Goal: Task Accomplishment & Management: Manage account settings

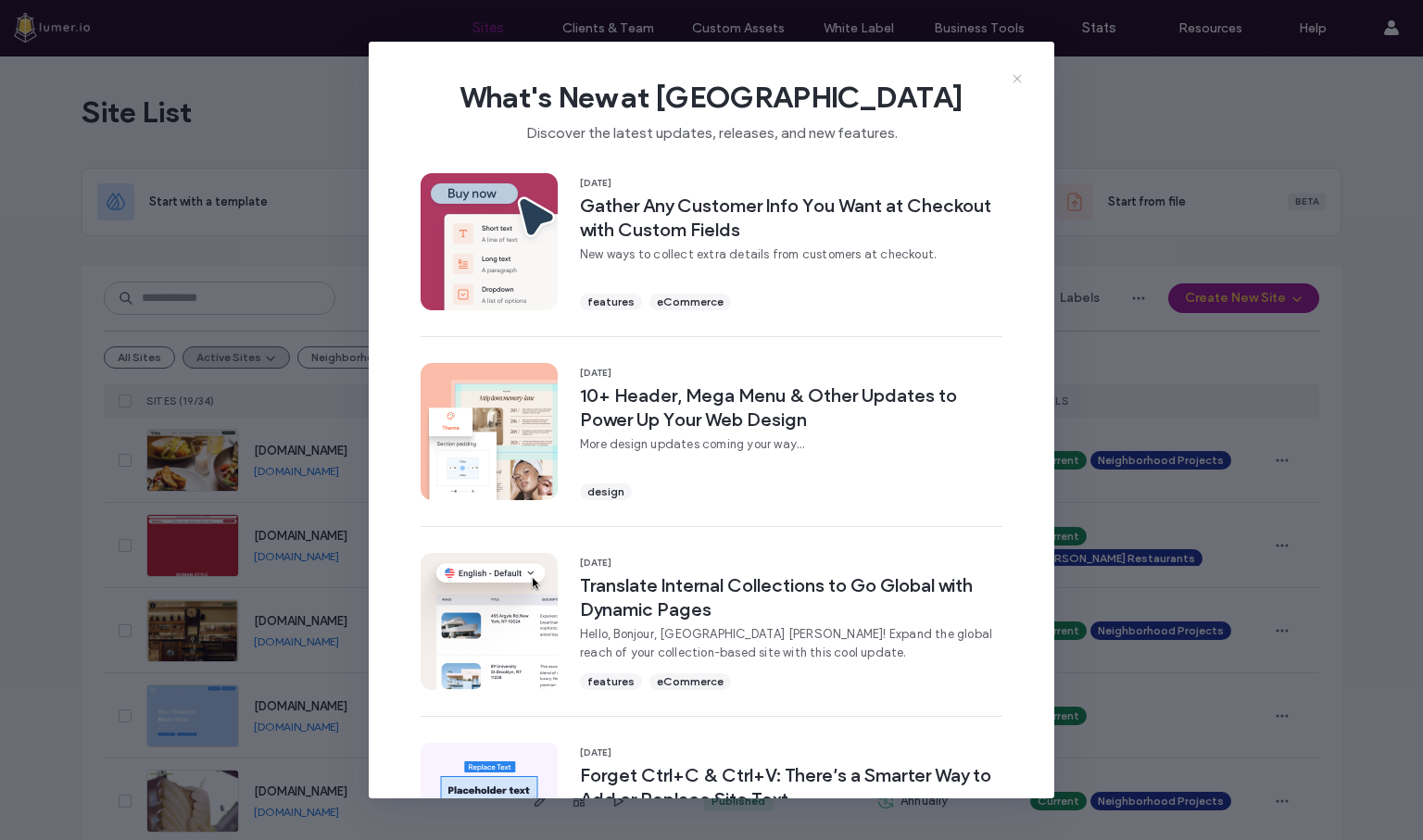
click at [1018, 84] on icon at bounding box center [1017, 78] width 15 height 15
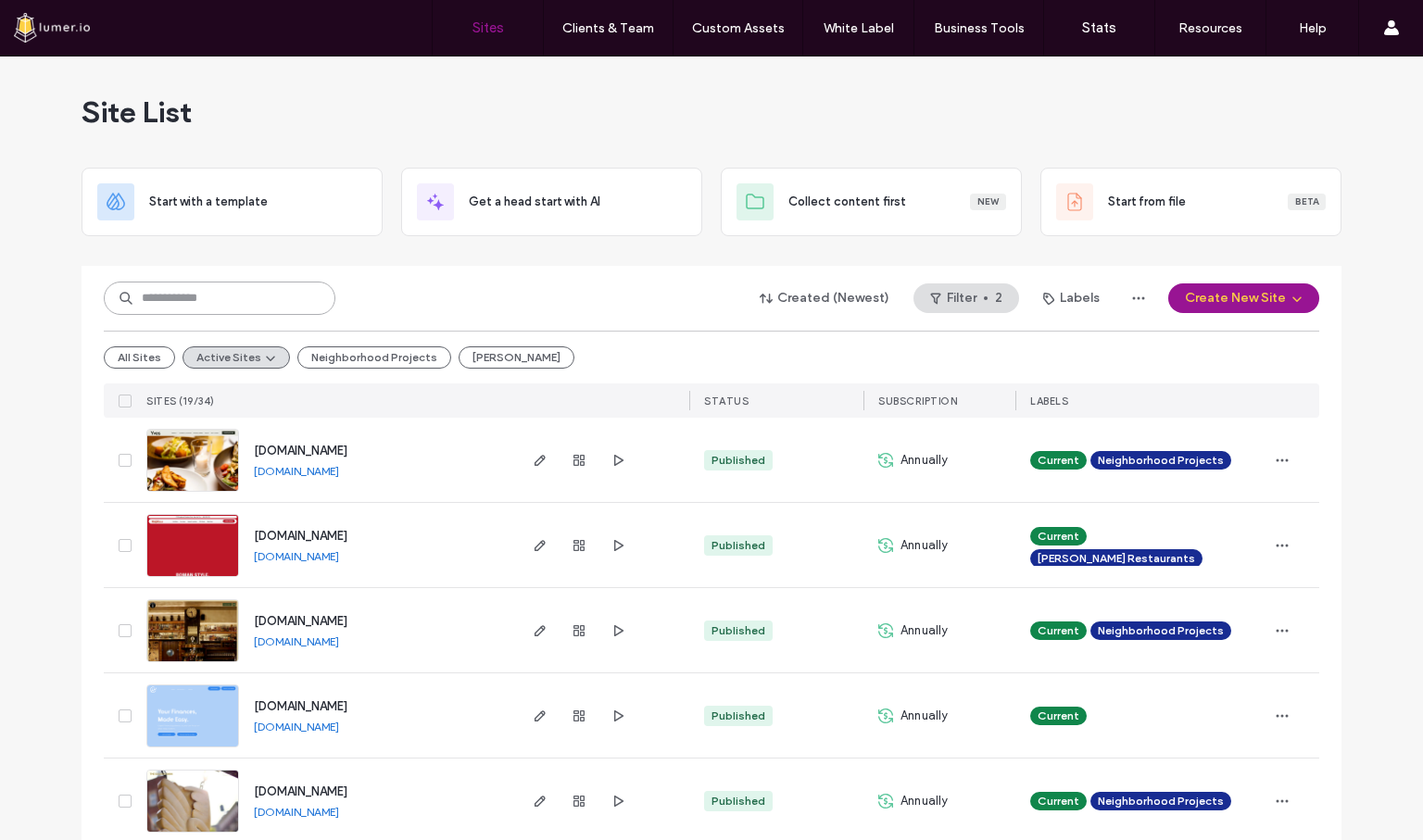
click at [284, 307] on input at bounding box center [219, 298] width 232 height 33
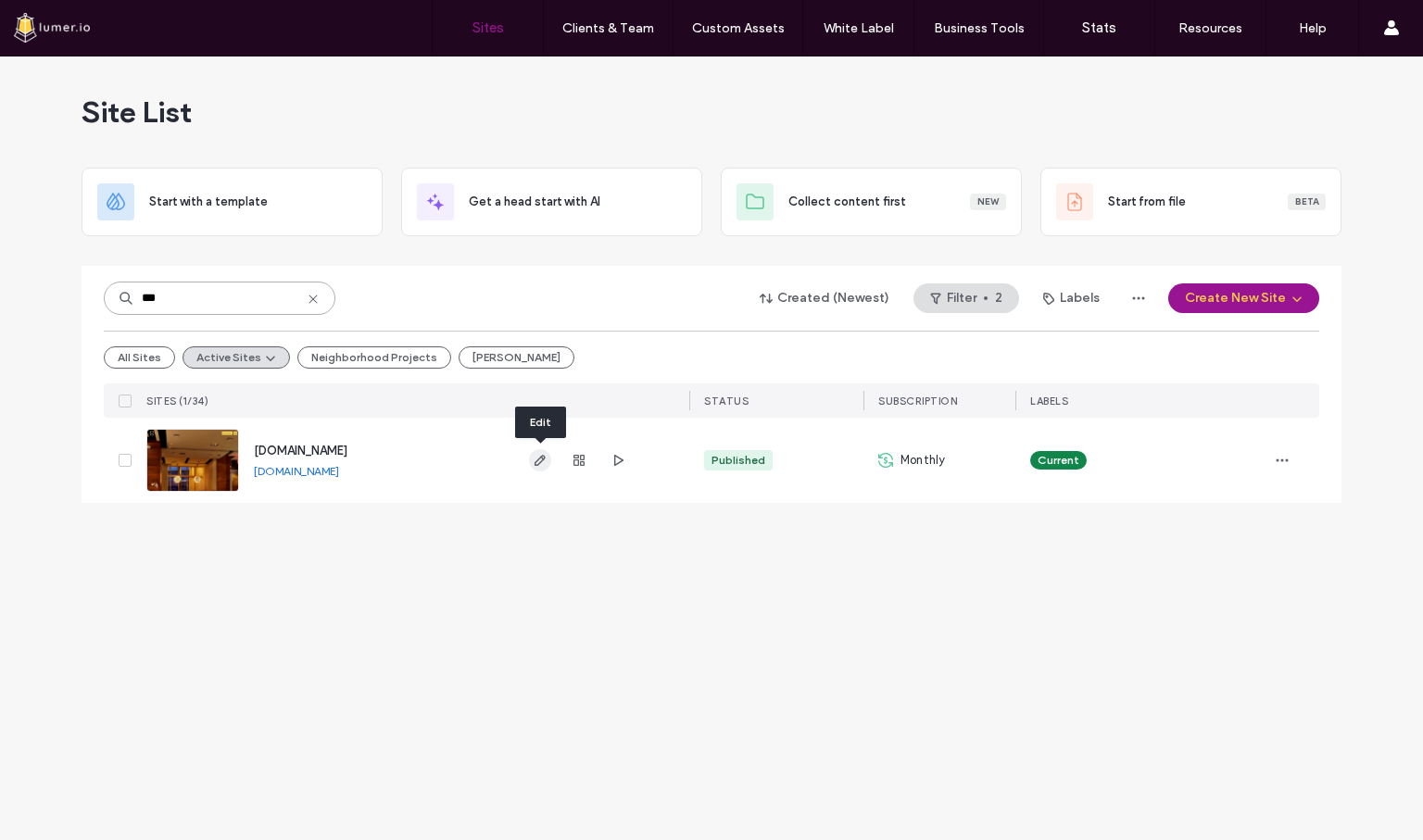
type input "***"
click at [543, 455] on icon "button" at bounding box center [540, 460] width 15 height 15
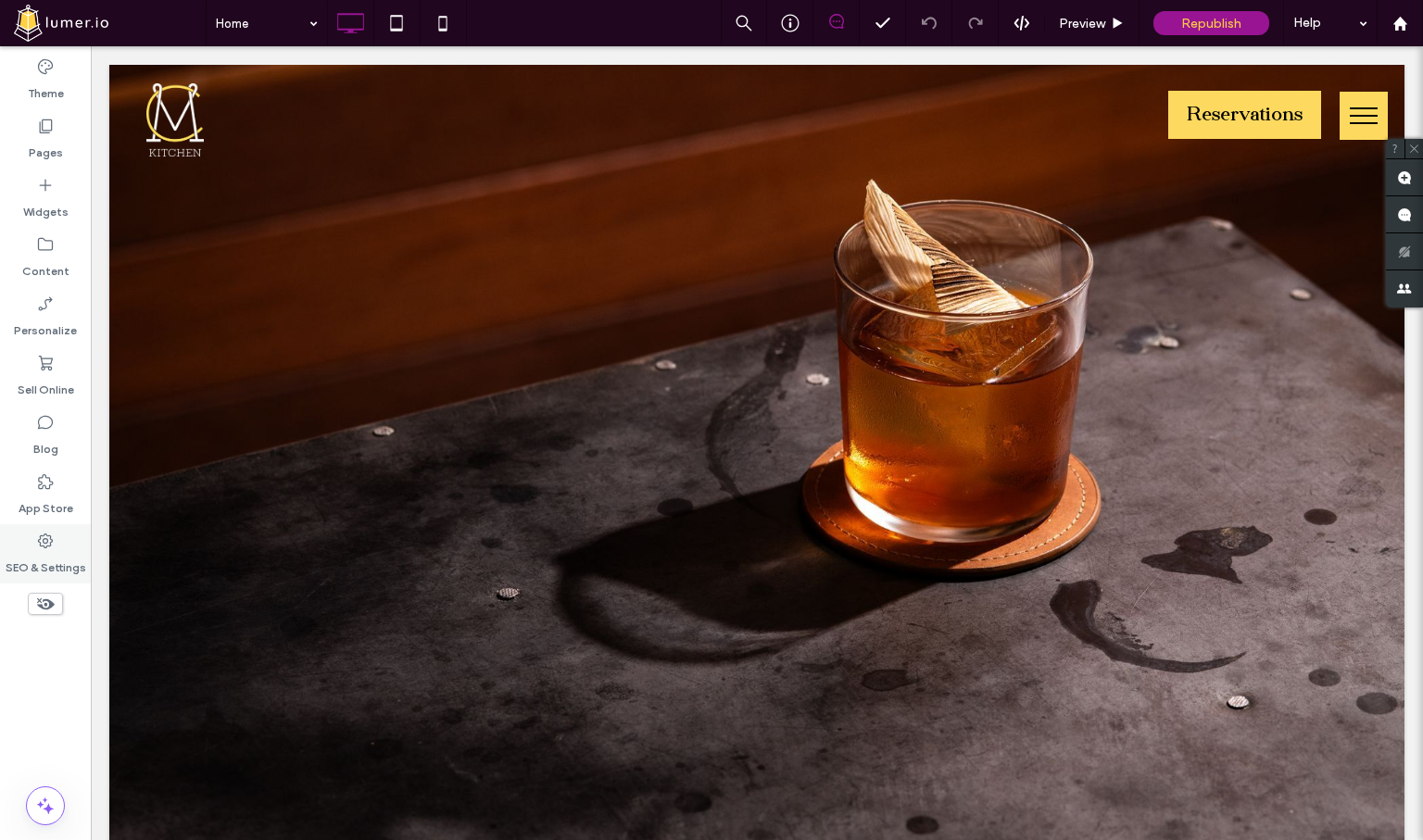
click at [40, 565] on label "SEO & Settings" at bounding box center [46, 563] width 81 height 26
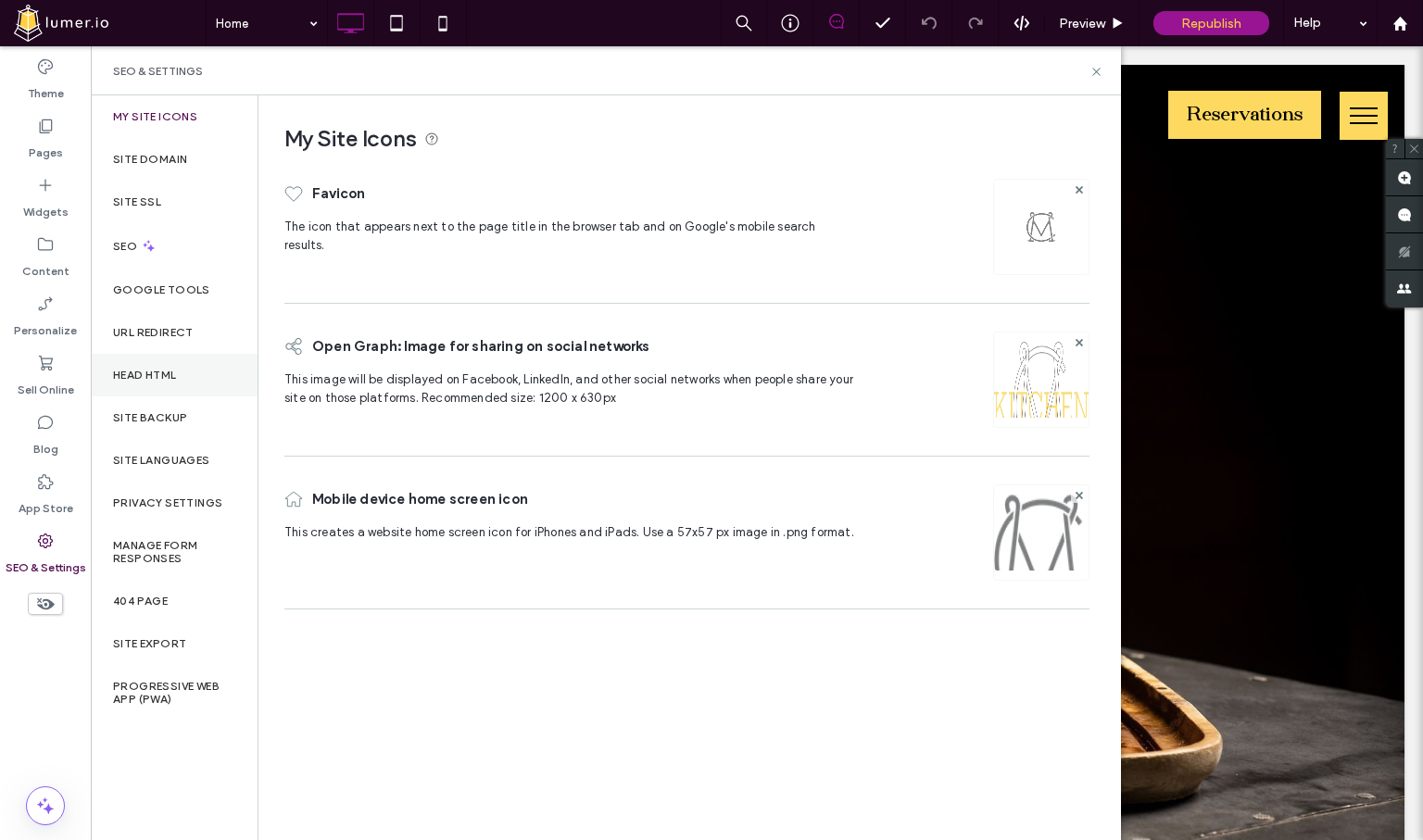
click at [191, 372] on div "Head HTML" at bounding box center [173, 375] width 167 height 43
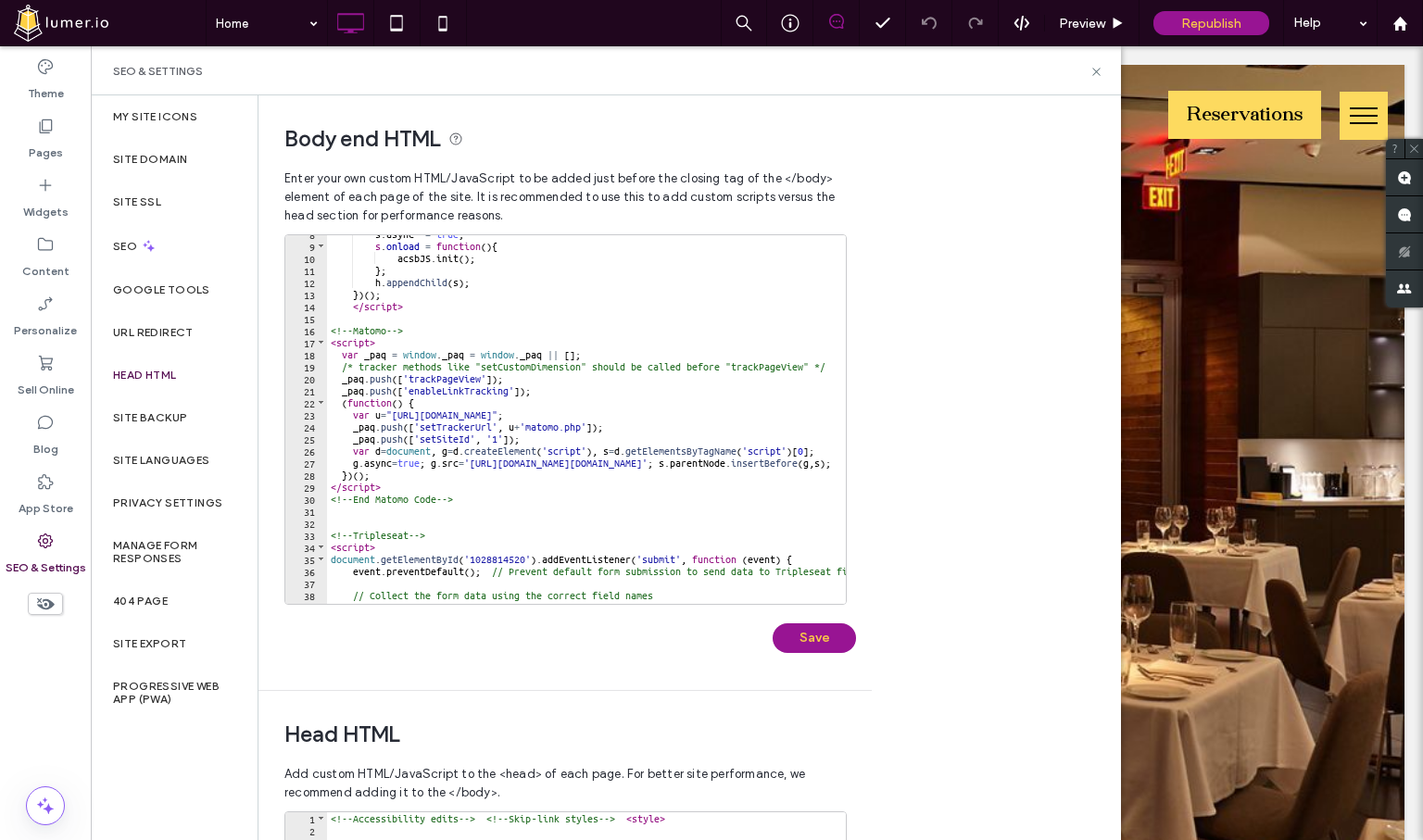
scroll to position [371, 0]
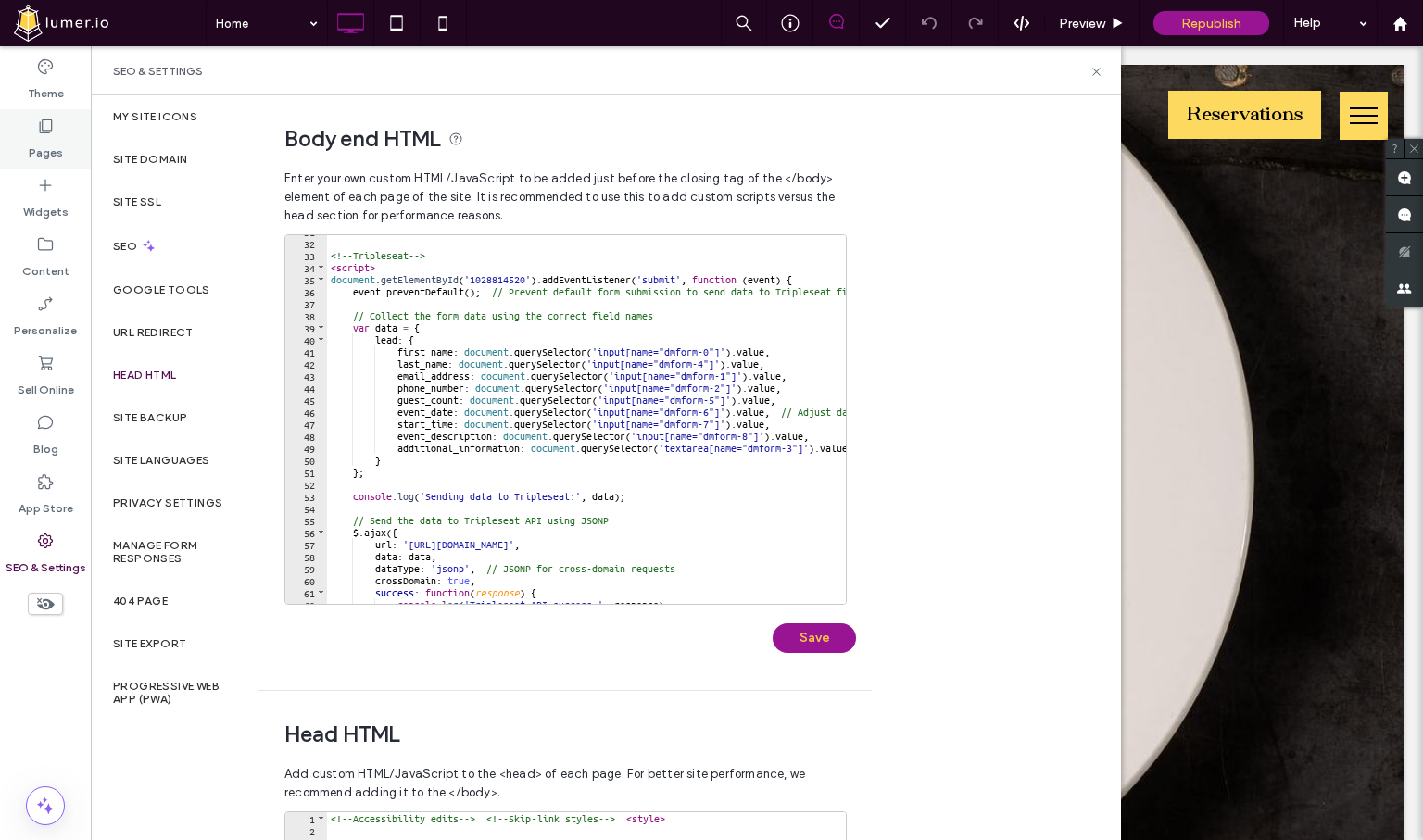
click at [39, 122] on icon at bounding box center [45, 126] width 19 height 19
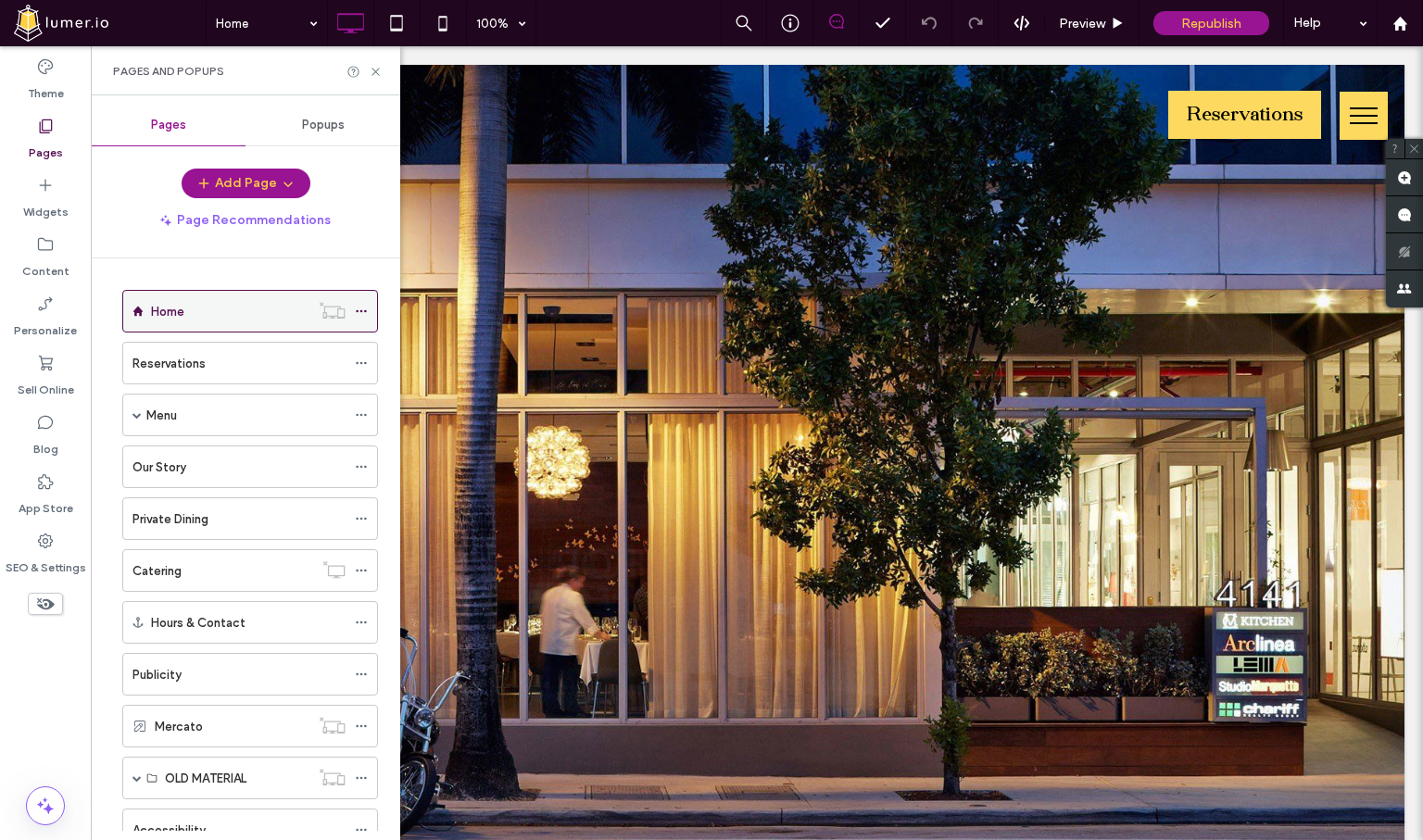
click at [367, 316] on icon at bounding box center [361, 311] width 13 height 13
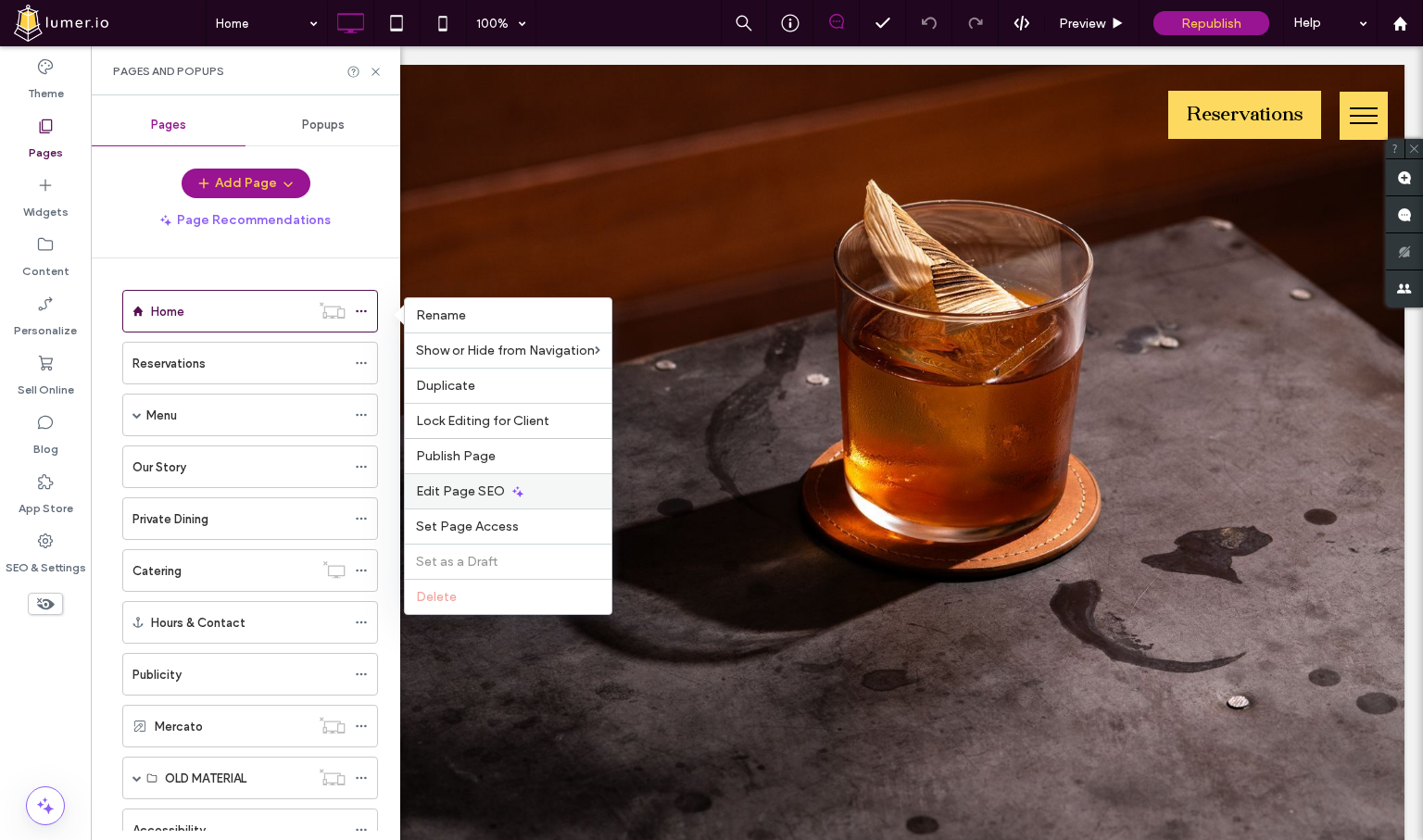
click at [430, 493] on span "Edit Page SEO" at bounding box center [460, 491] width 89 height 16
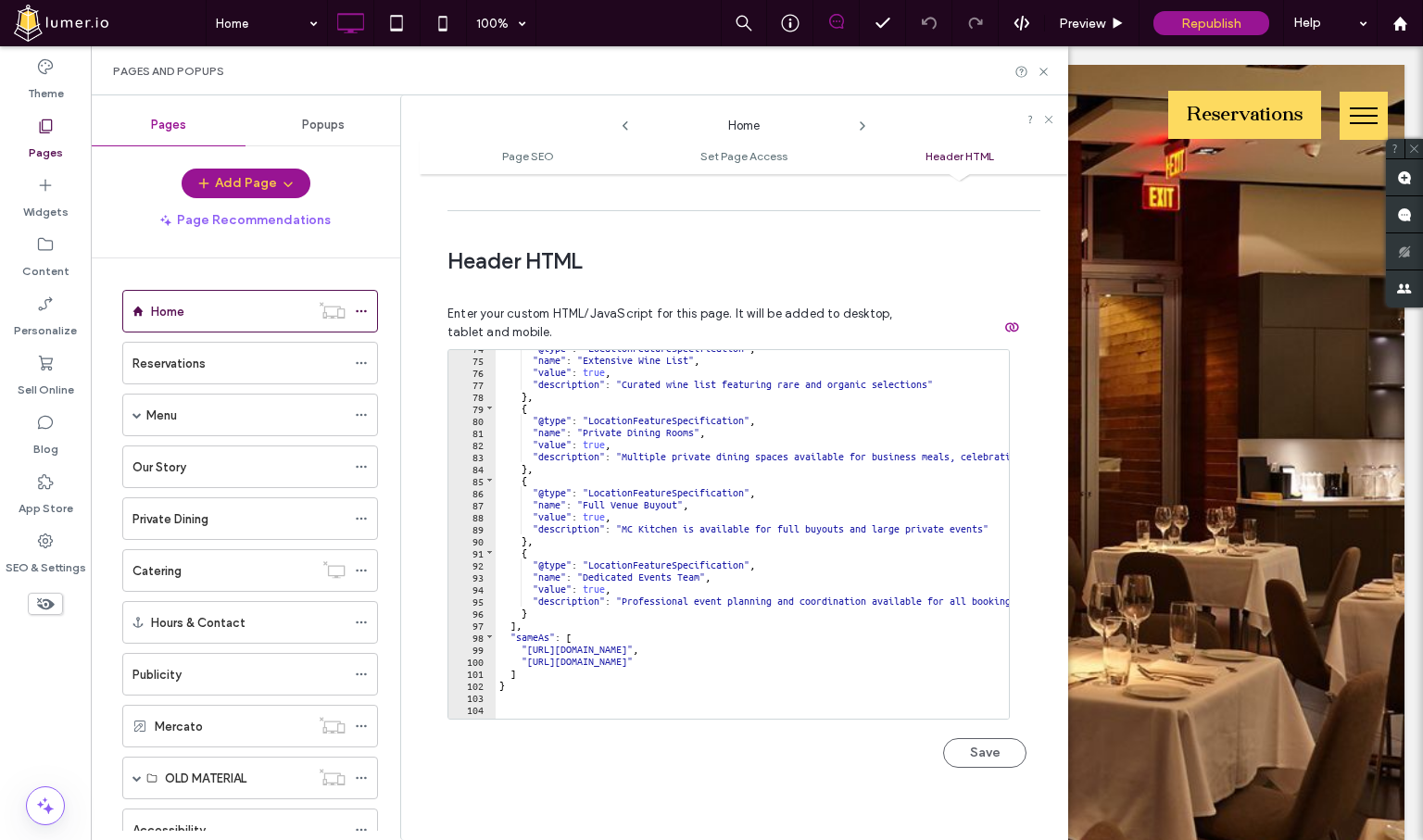
scroll to position [888, 0]
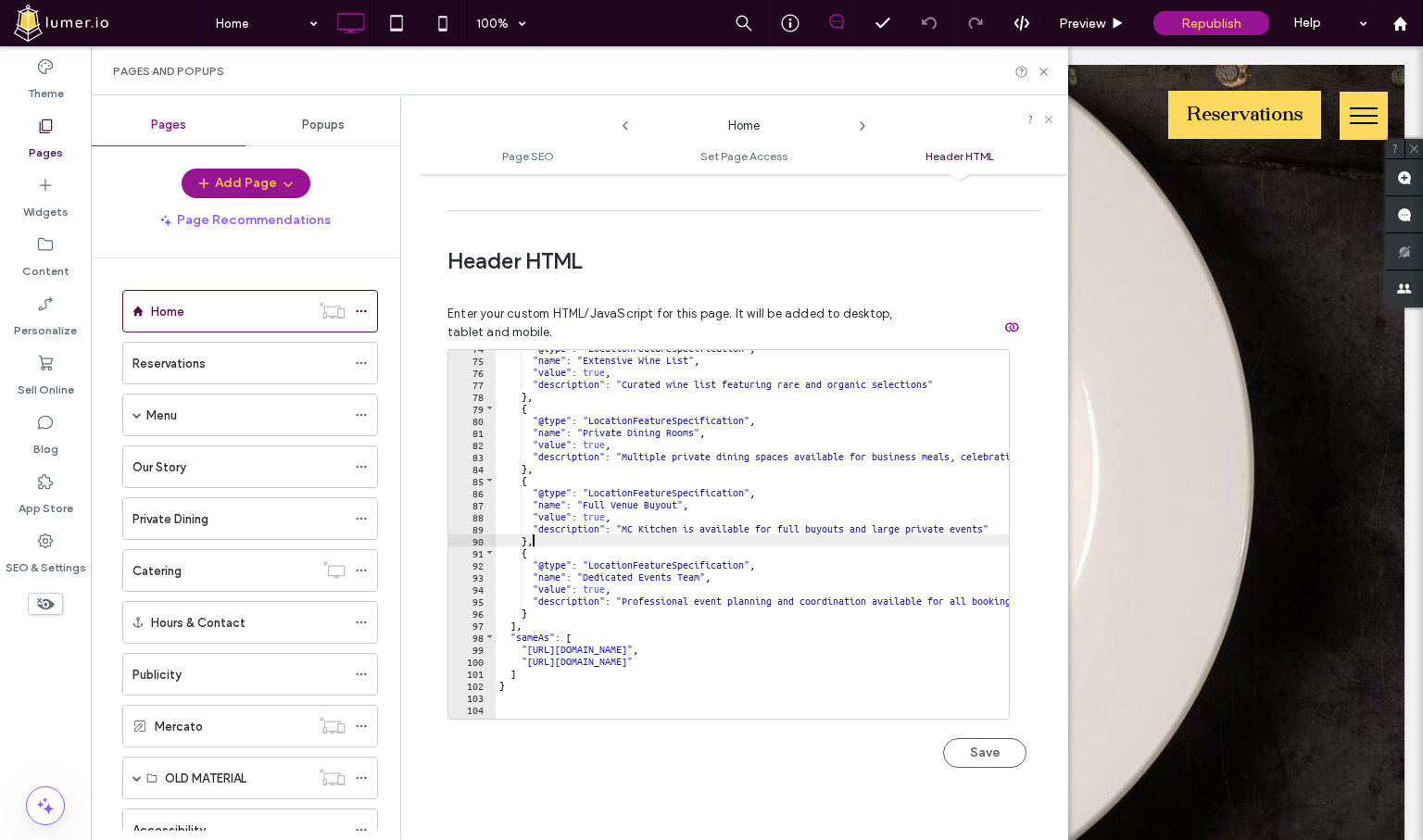
type textarea "*********"
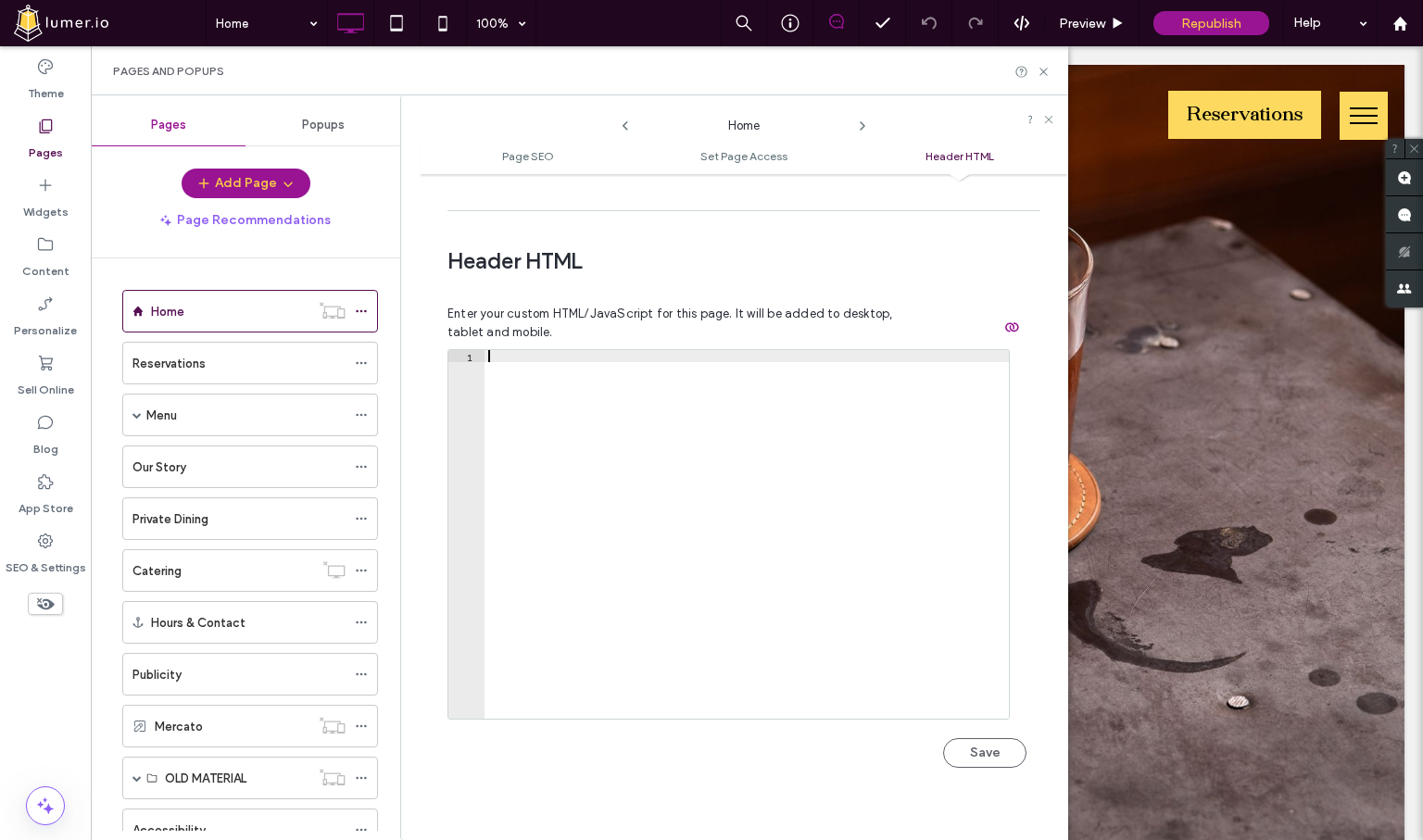
click at [737, 358] on div at bounding box center [747, 546] width 524 height 393
paste textarea "**********"
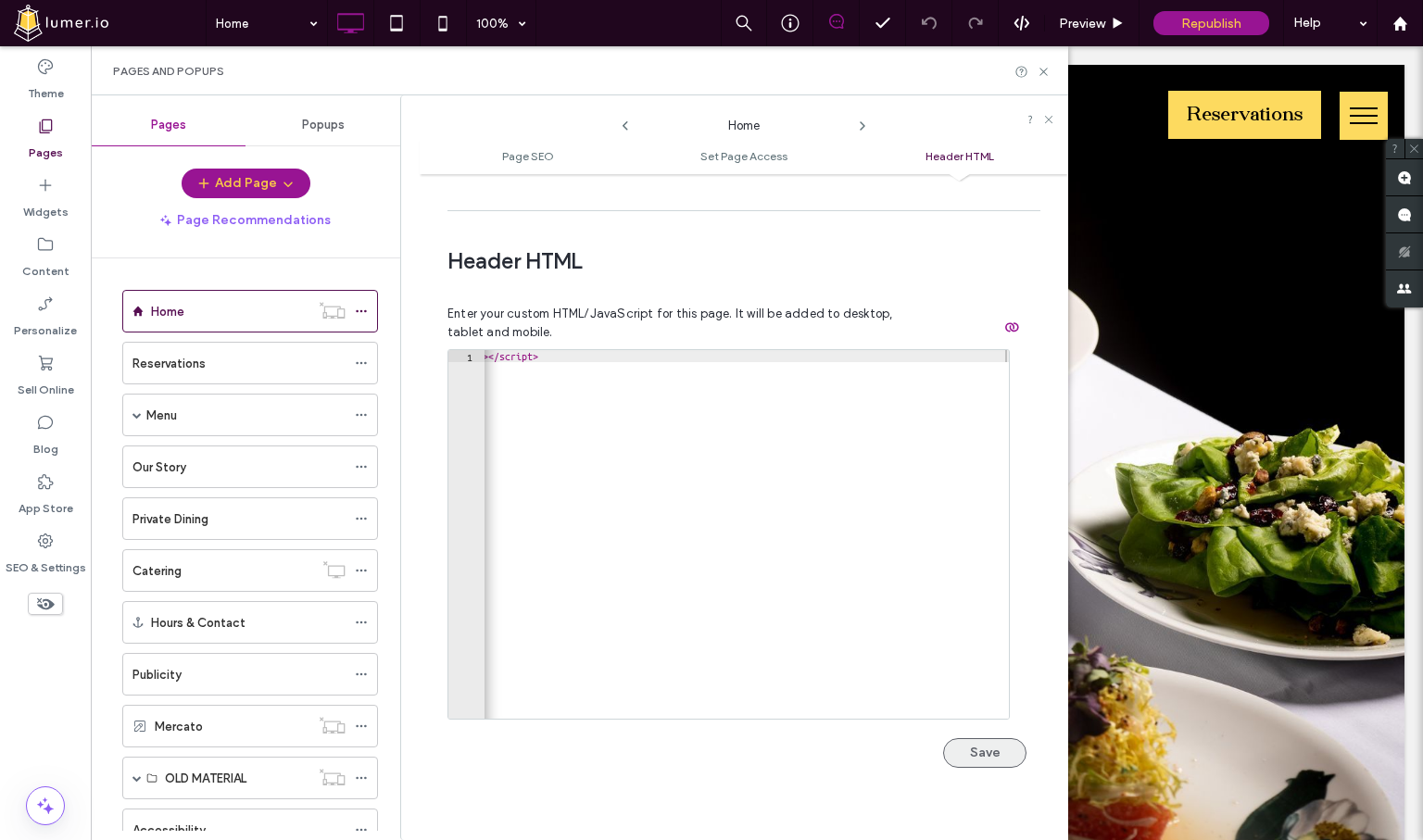
click at [960, 739] on button "Save" at bounding box center [985, 753] width 84 height 29
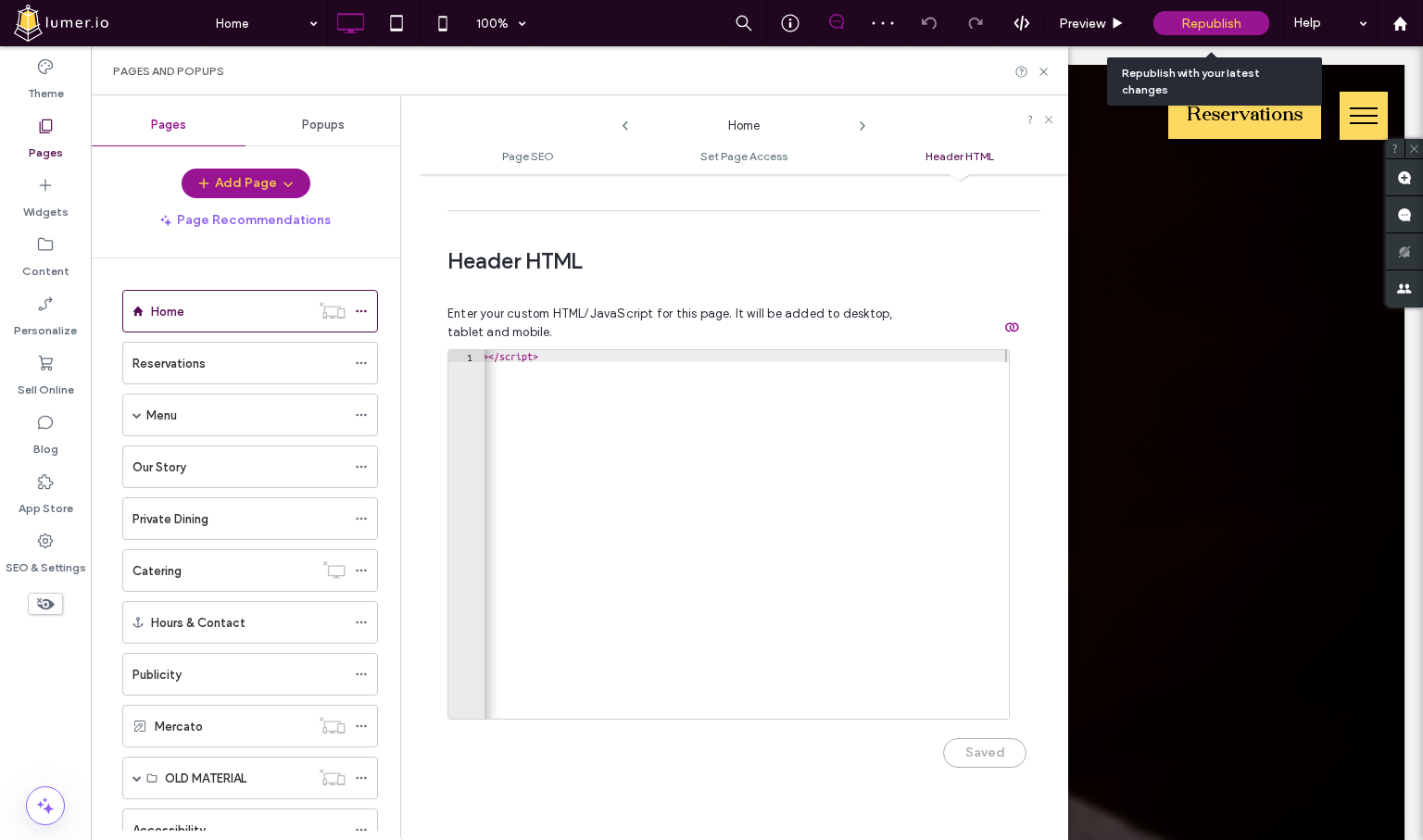
click at [1178, 30] on div "Republish" at bounding box center [1211, 22] width 116 height 24
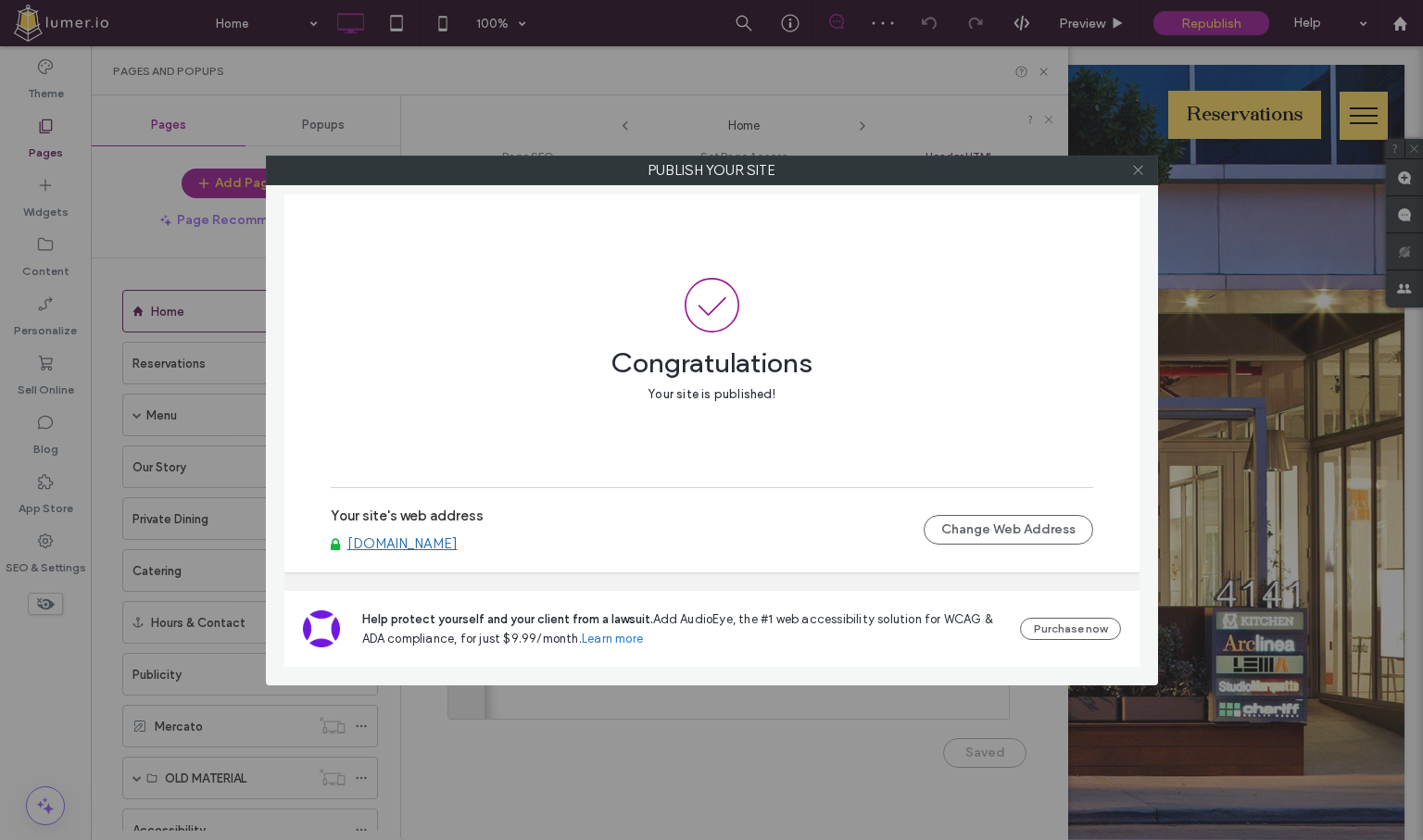
click at [1137, 177] on span at bounding box center [1138, 171] width 14 height 28
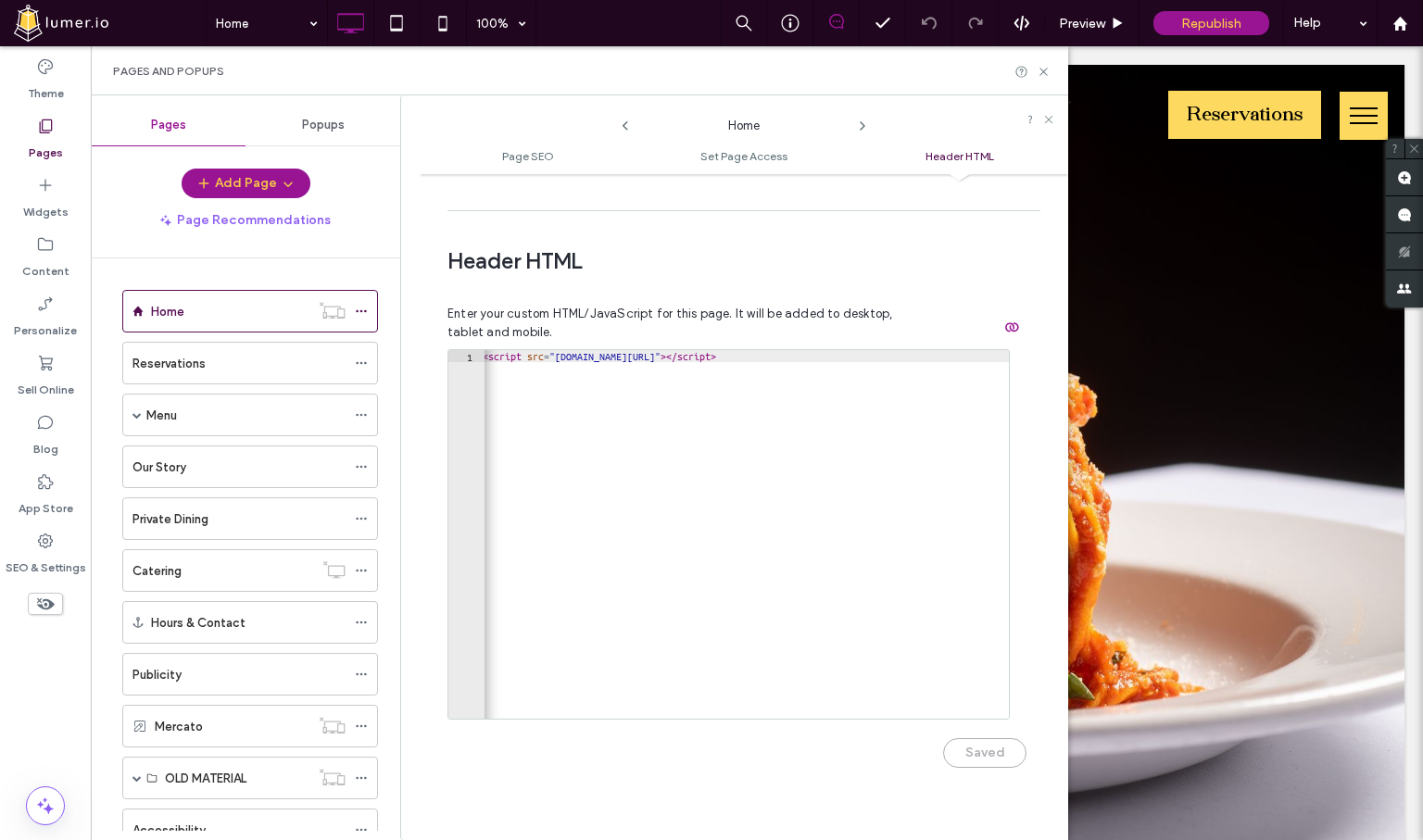
scroll to position [0, 0]
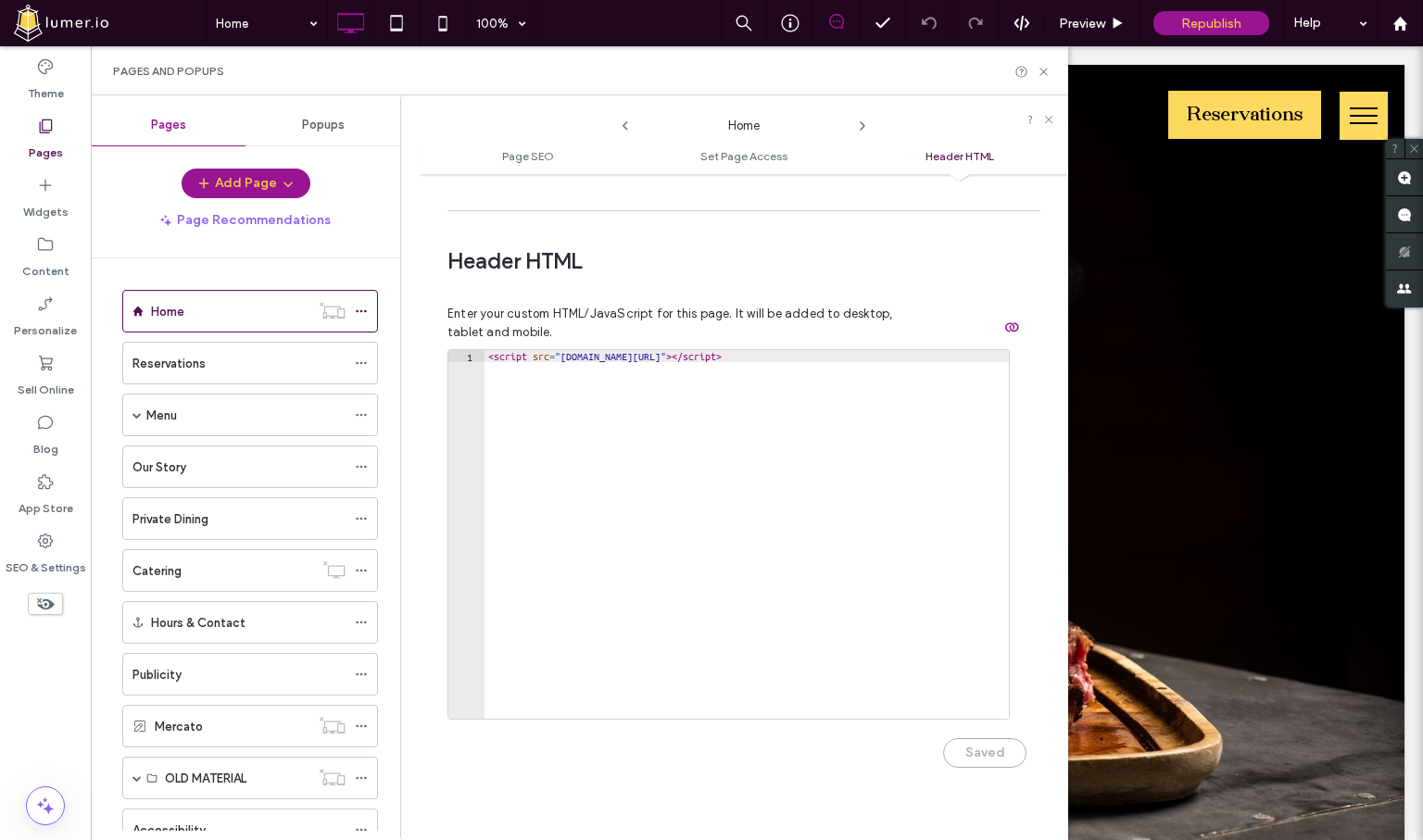
click at [563, 350] on div "< script src = "slatherapp.com/embed/slather.js?token=361473e6227c321fde89147d6…" at bounding box center [838, 546] width 708 height 393
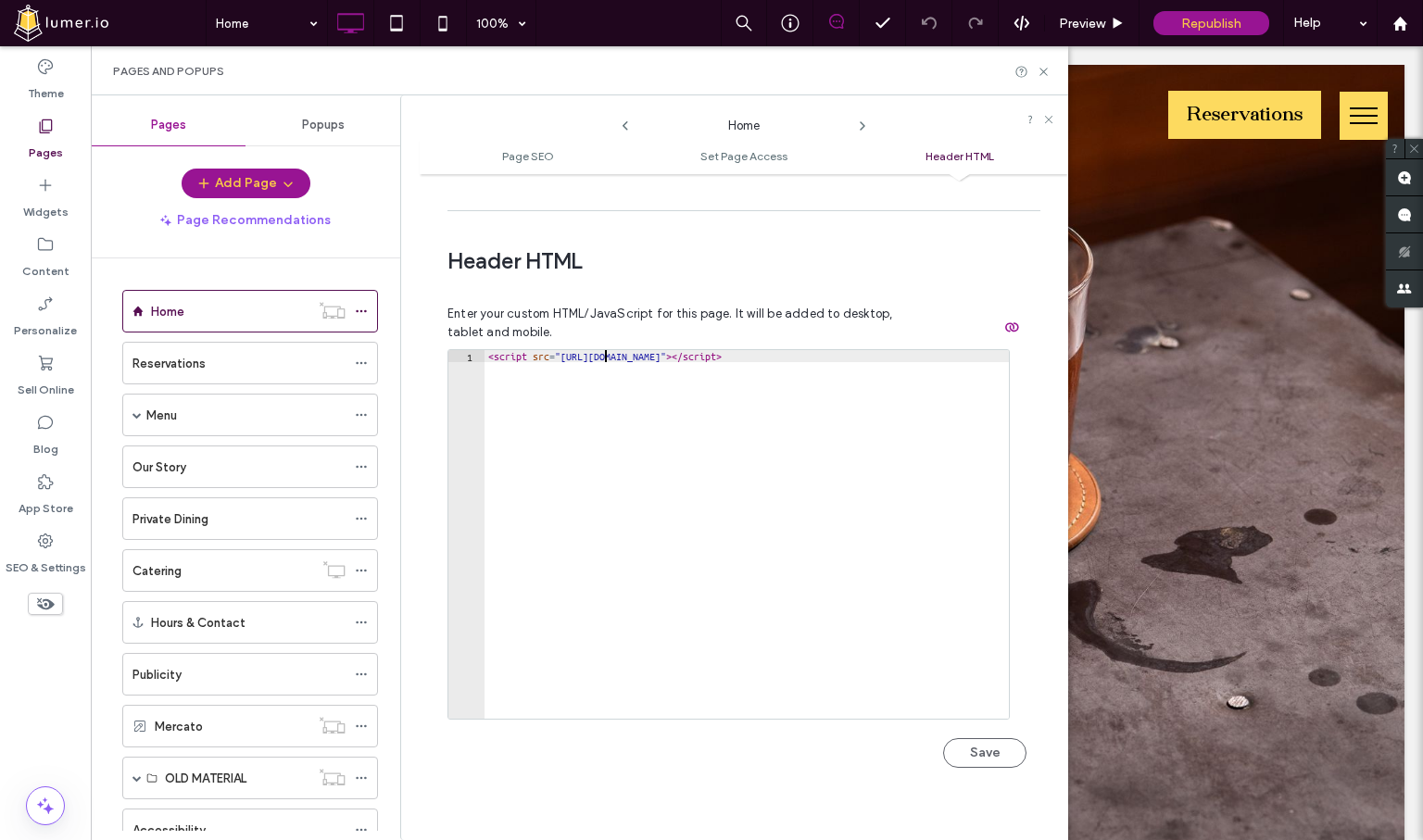
scroll to position [0, 10]
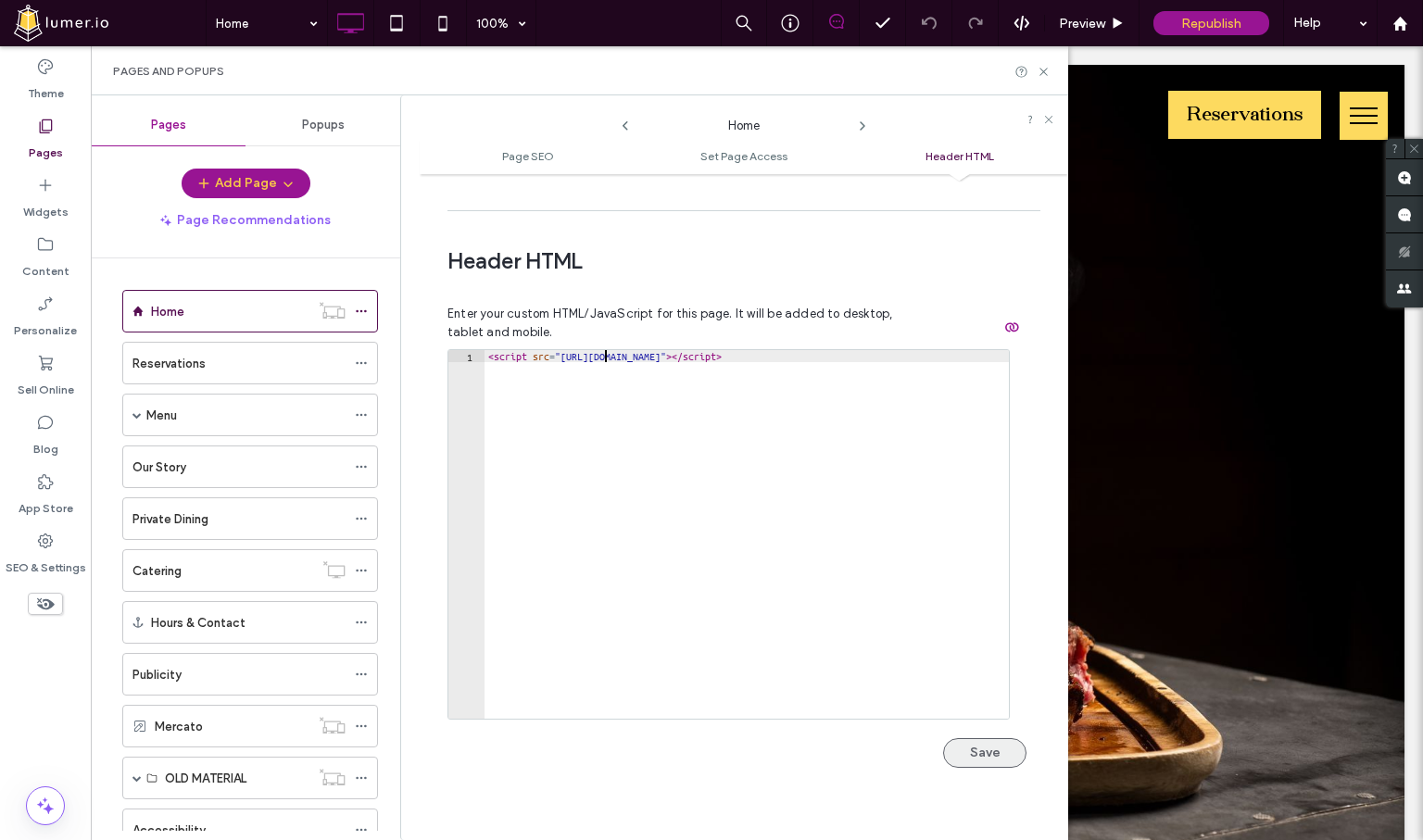
click at [968, 739] on button "Save" at bounding box center [985, 753] width 84 height 29
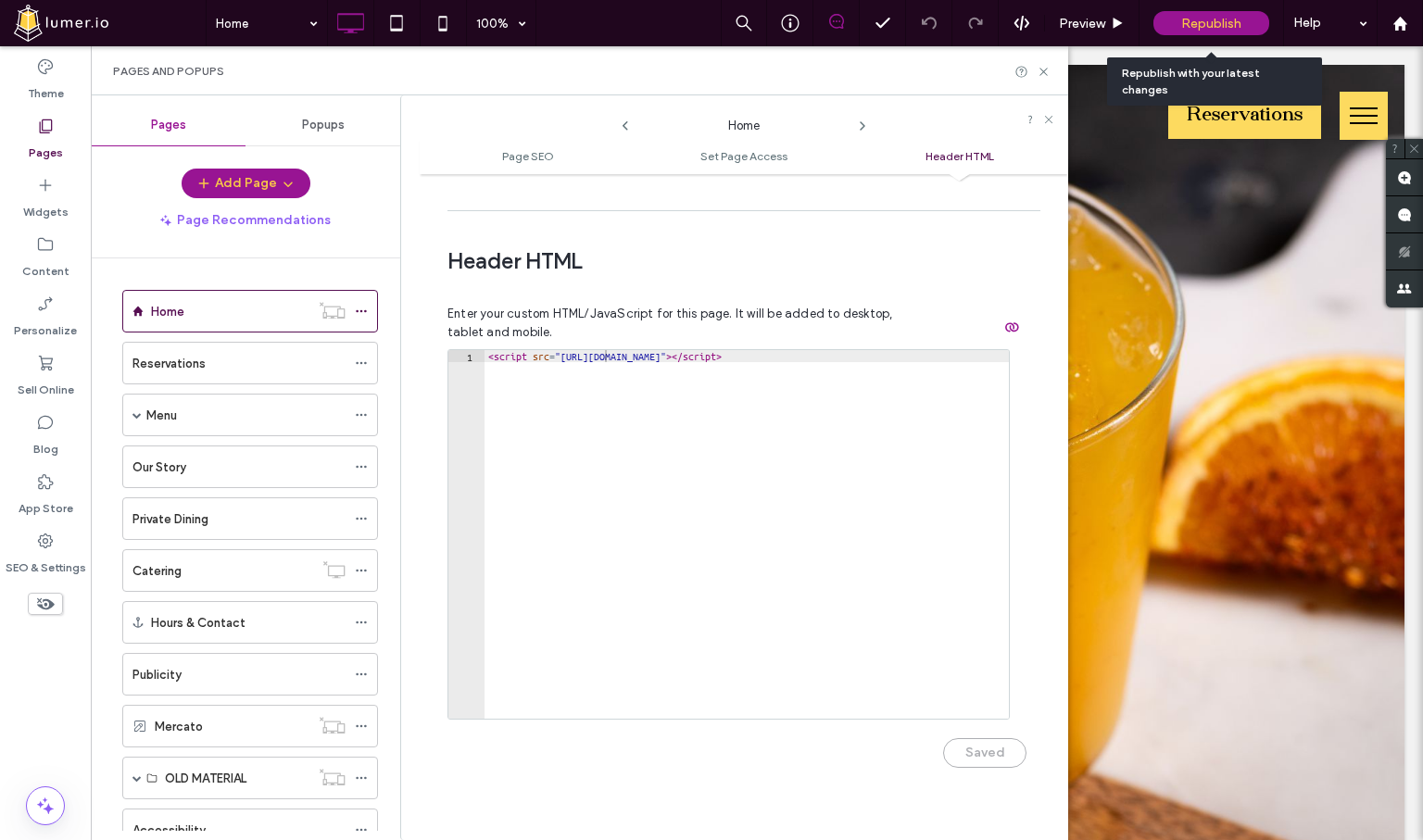
click at [1180, 23] on div "Republish" at bounding box center [1211, 22] width 116 height 24
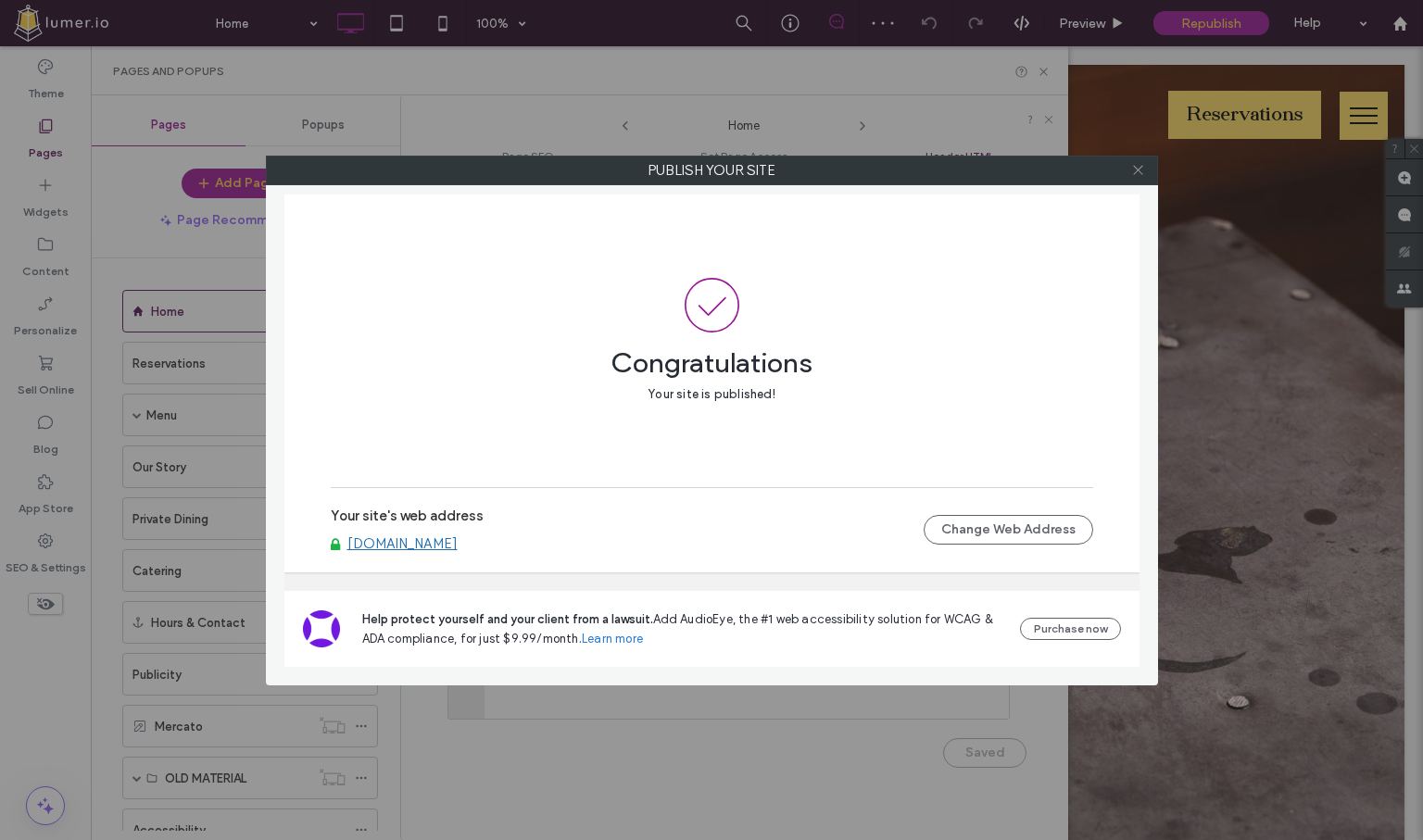
click at [1134, 177] on span at bounding box center [1138, 171] width 14 height 28
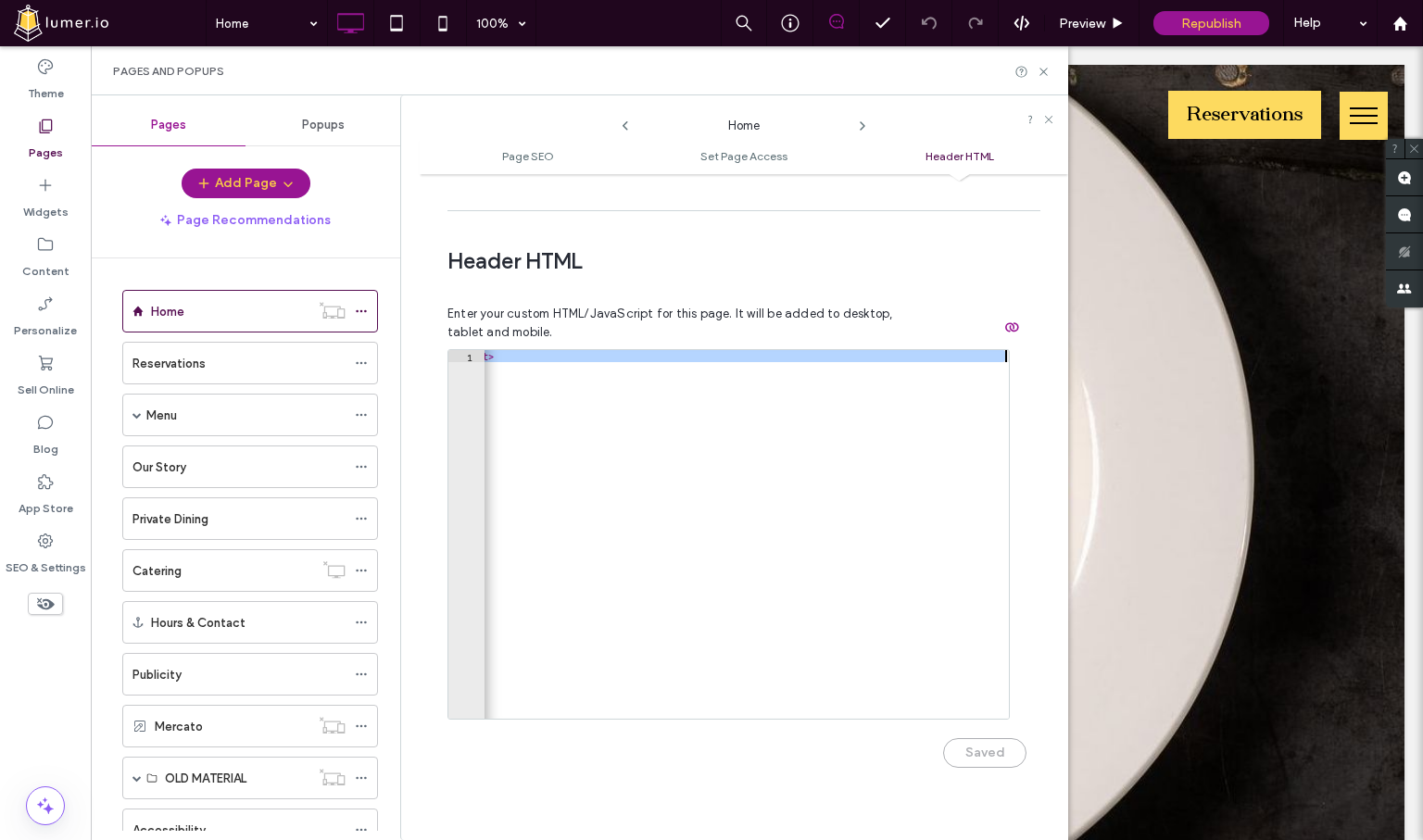
scroll to position [0, 228]
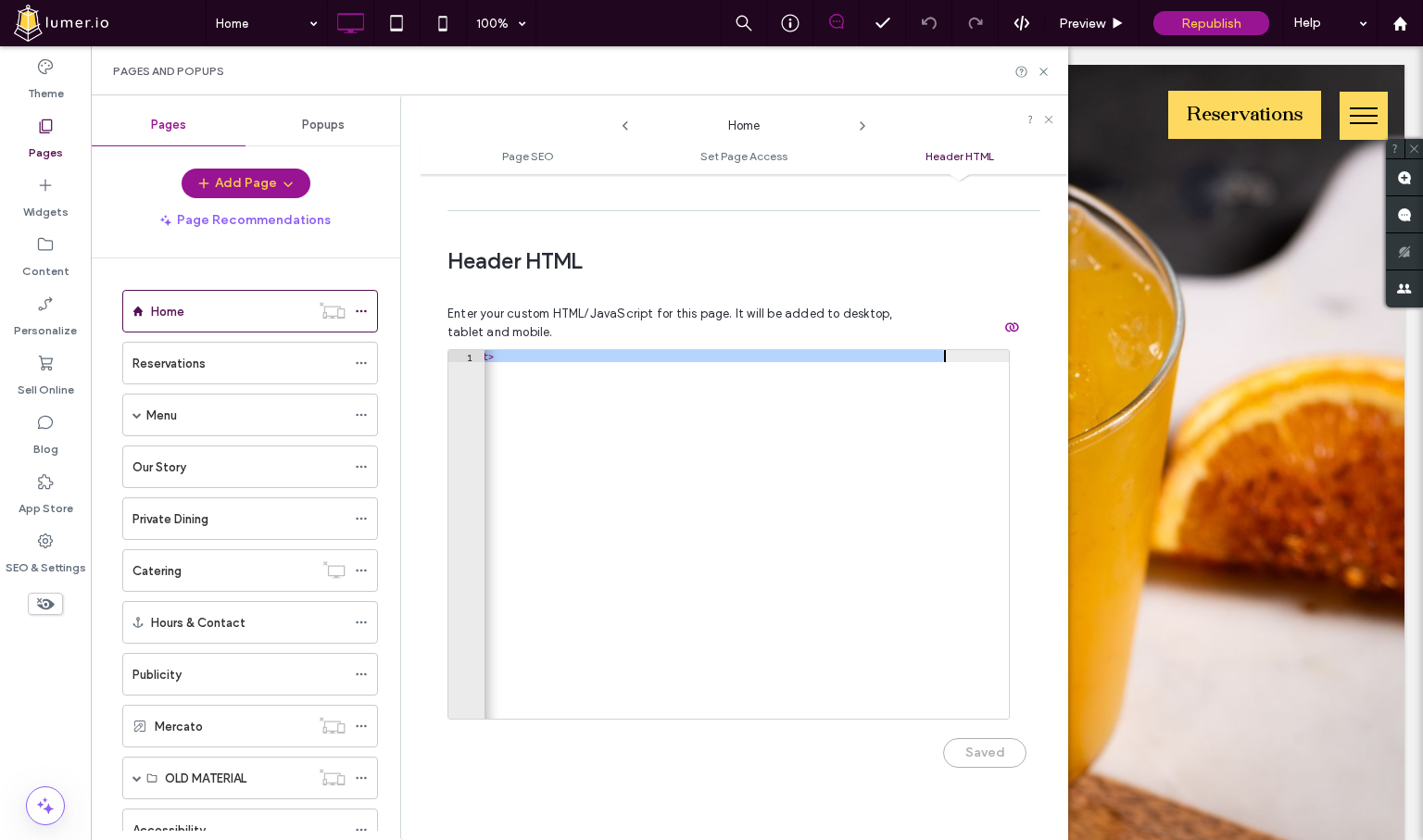
drag, startPoint x: 564, startPoint y: 318, endPoint x: 942, endPoint y: 319, distance: 378.0
click at [942, 350] on div "< script src = "https://slatherapp.com/embed/slather.js?token=361473e6227c321fd…" at bounding box center [633, 546] width 752 height 393
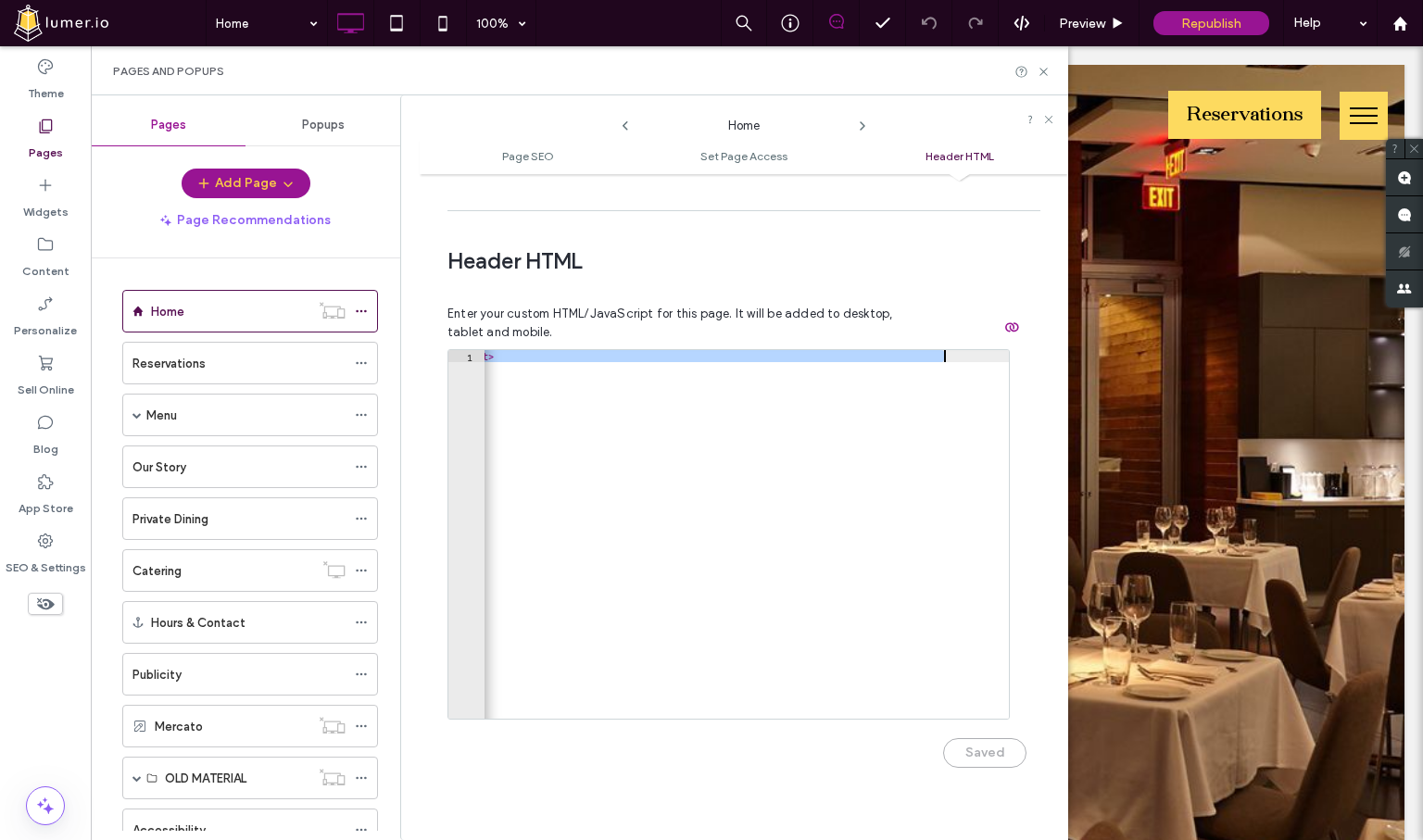
click at [865, 350] on div "< script src = "https://slatherapp.com/embed/slather.js?token=361473e6227c321fd…" at bounding box center [747, 534] width 524 height 368
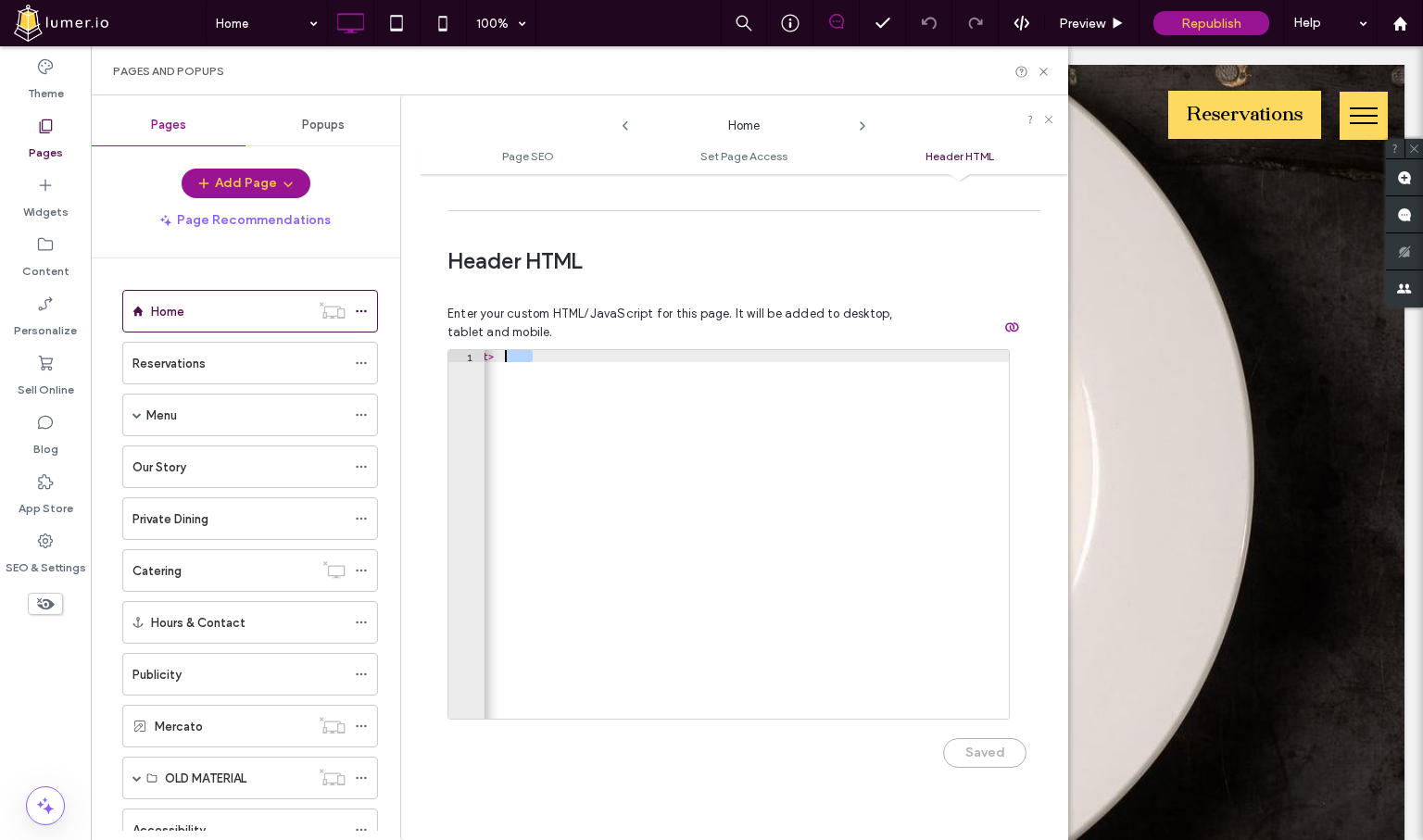
scroll to position [0, 0]
drag, startPoint x: 533, startPoint y: 321, endPoint x: 456, endPoint y: 320, distance: 77.0
click at [456, 349] on div "**********" at bounding box center [728, 534] width 562 height 370
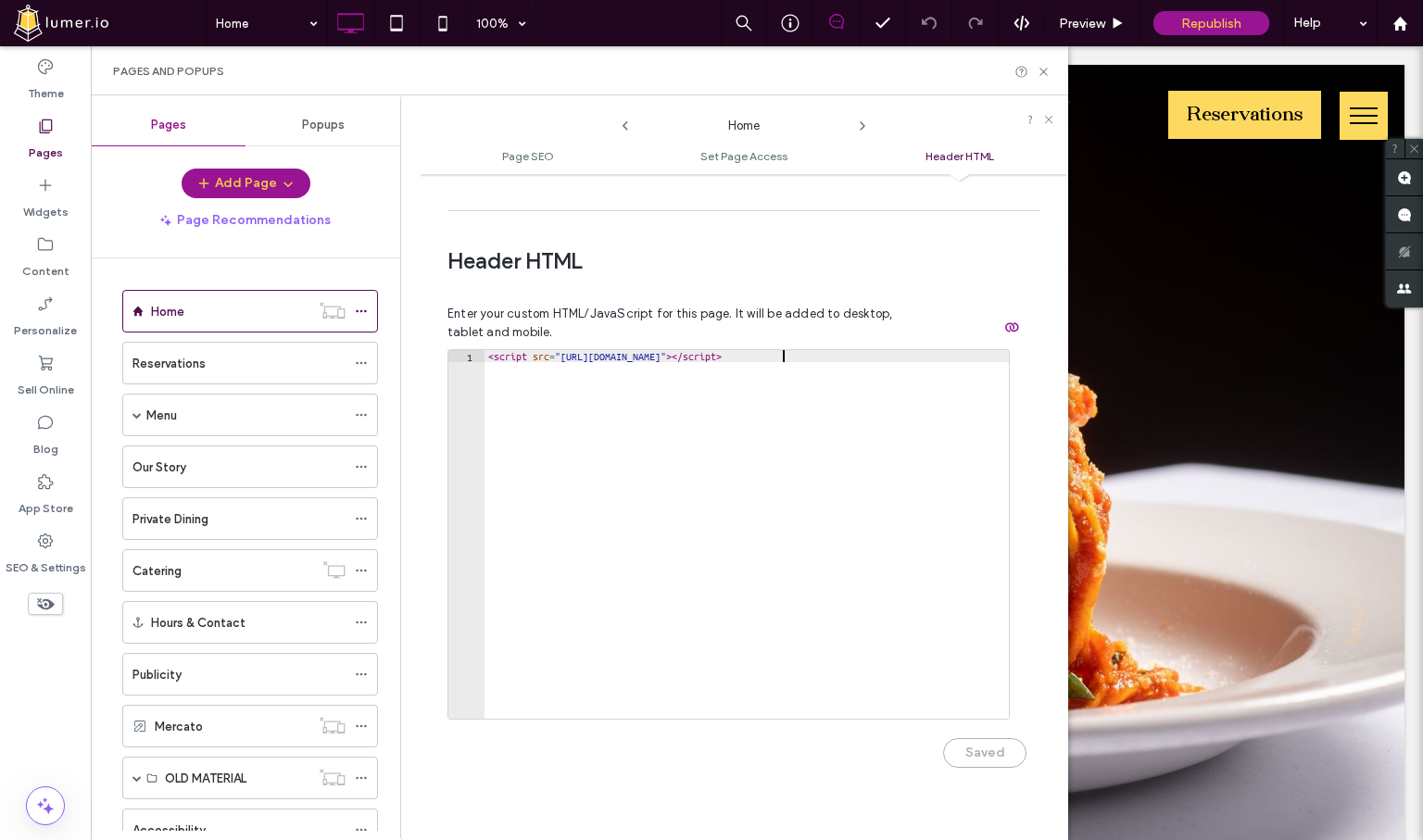
click at [782, 350] on div "< script src = "https://slatherapp.com/embed/slather.js?token=361473e6227c321fd…" at bounding box center [861, 546] width 752 height 393
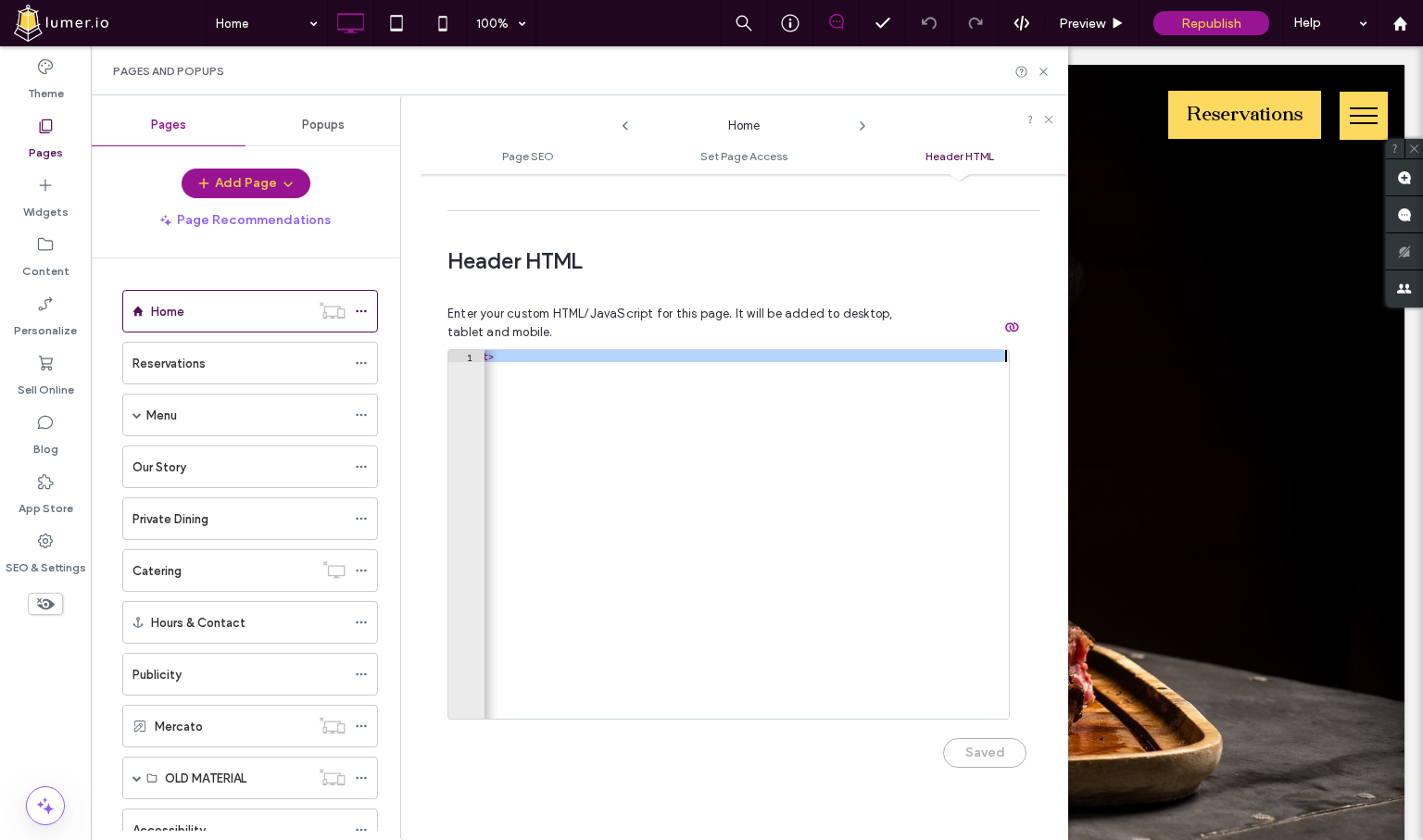
scroll to position [0, 228]
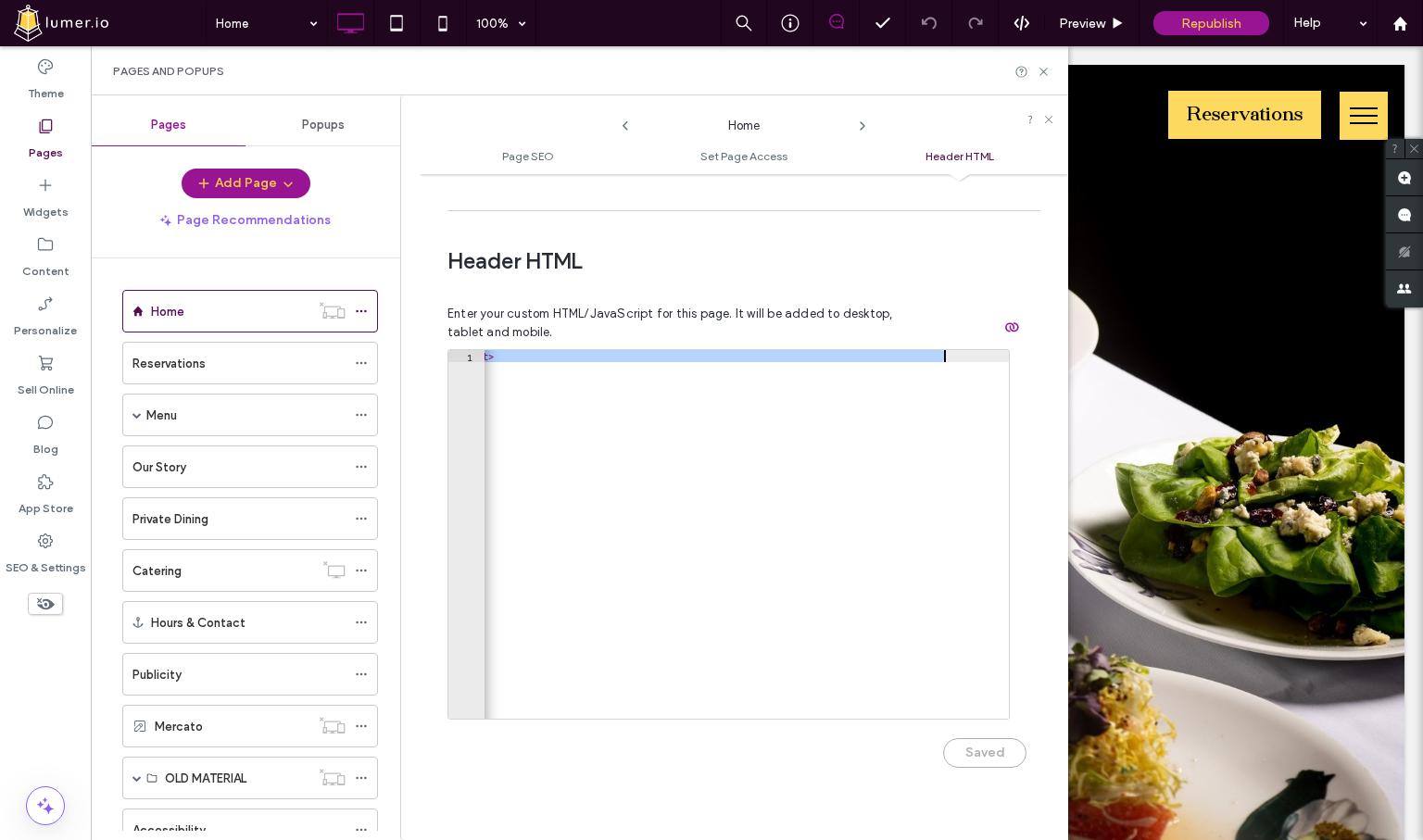
drag, startPoint x: 563, startPoint y: 319, endPoint x: 941, endPoint y: 318, distance: 378.0
click at [941, 350] on div "< script src = "https://slatherapp.com/embed/slather.js?token=361473e6227c321fd…" at bounding box center [633, 546] width 752 height 393
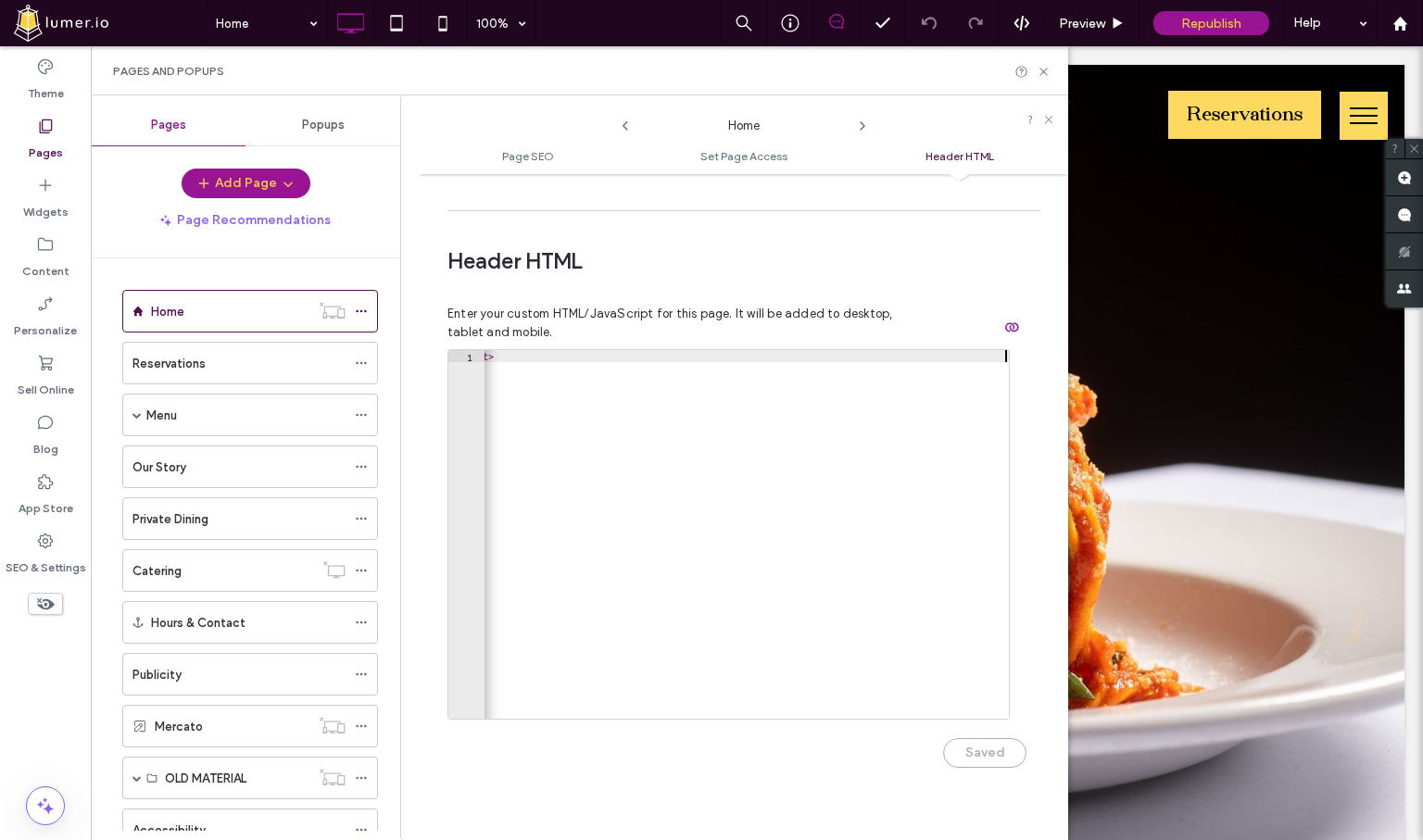
click at [908, 483] on div "< script src = "https://slatherapp.com/embed/slather.js?token=361473e6227c321fd…" at bounding box center [633, 546] width 752 height 393
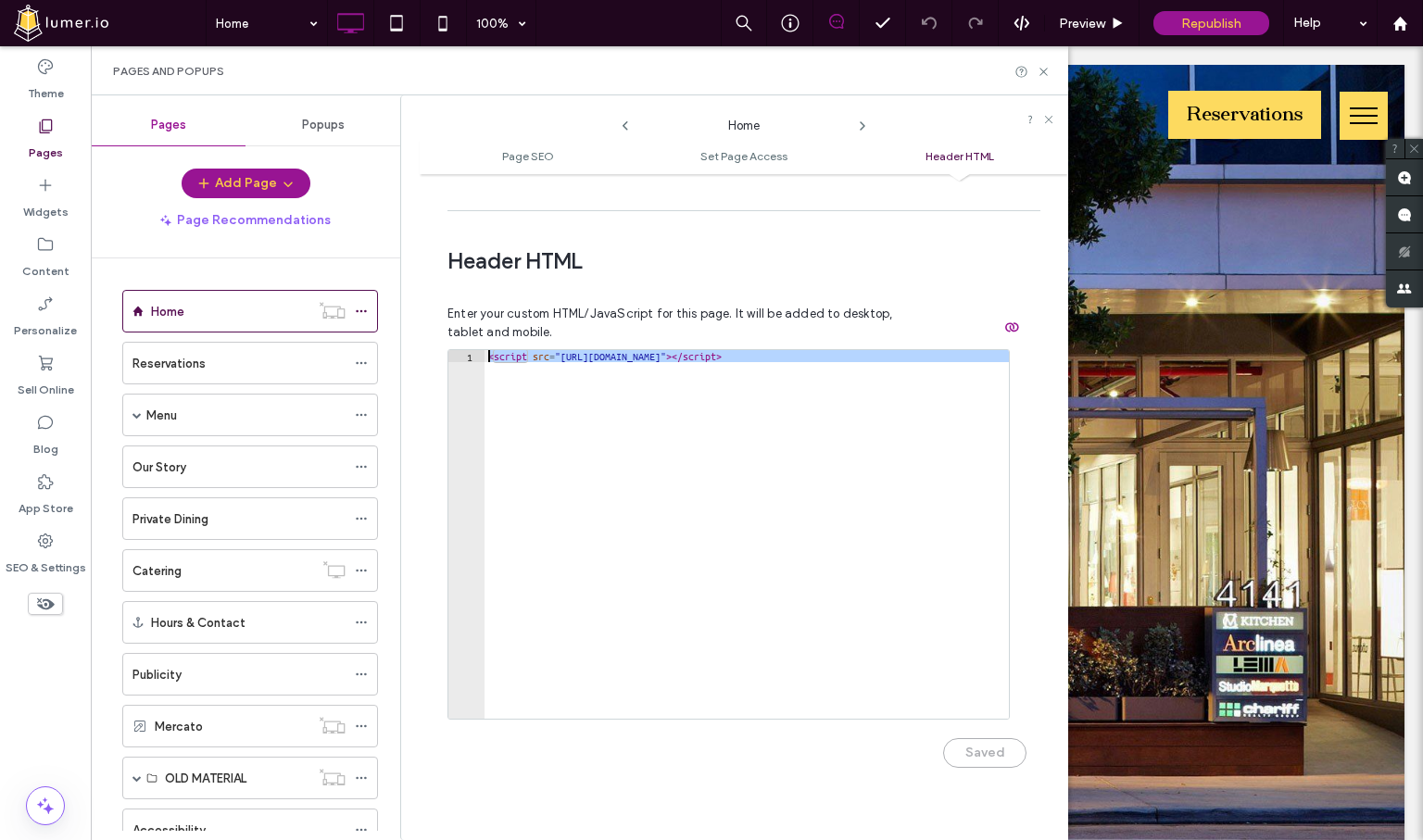
scroll to position [0, 0]
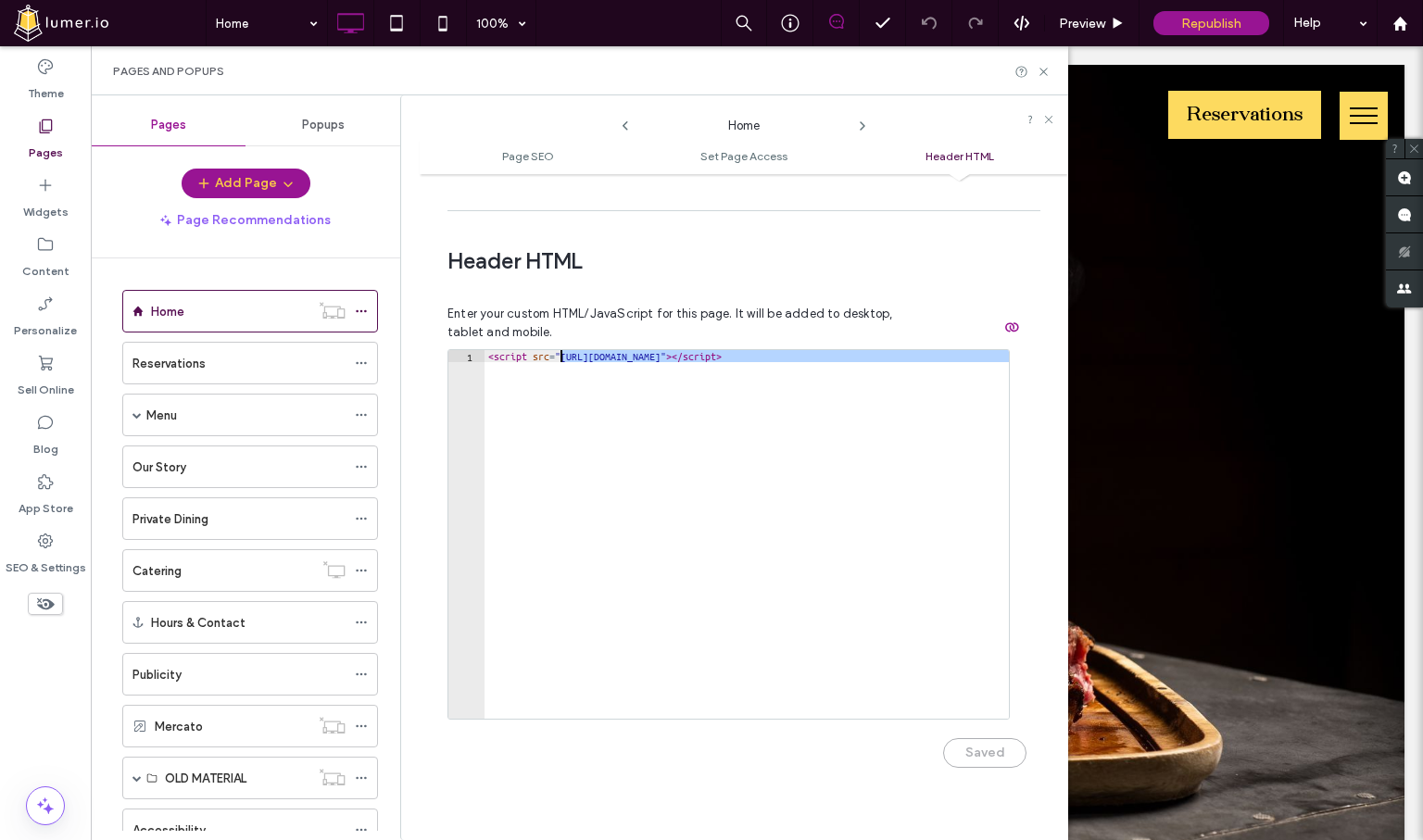
drag, startPoint x: 944, startPoint y: 318, endPoint x: 560, endPoint y: 321, distance: 384.0
click at [560, 350] on div "< script src = "https://slatherapp.com/embed/slather.js?token=361473e6227c321fd…" at bounding box center [861, 546] width 752 height 393
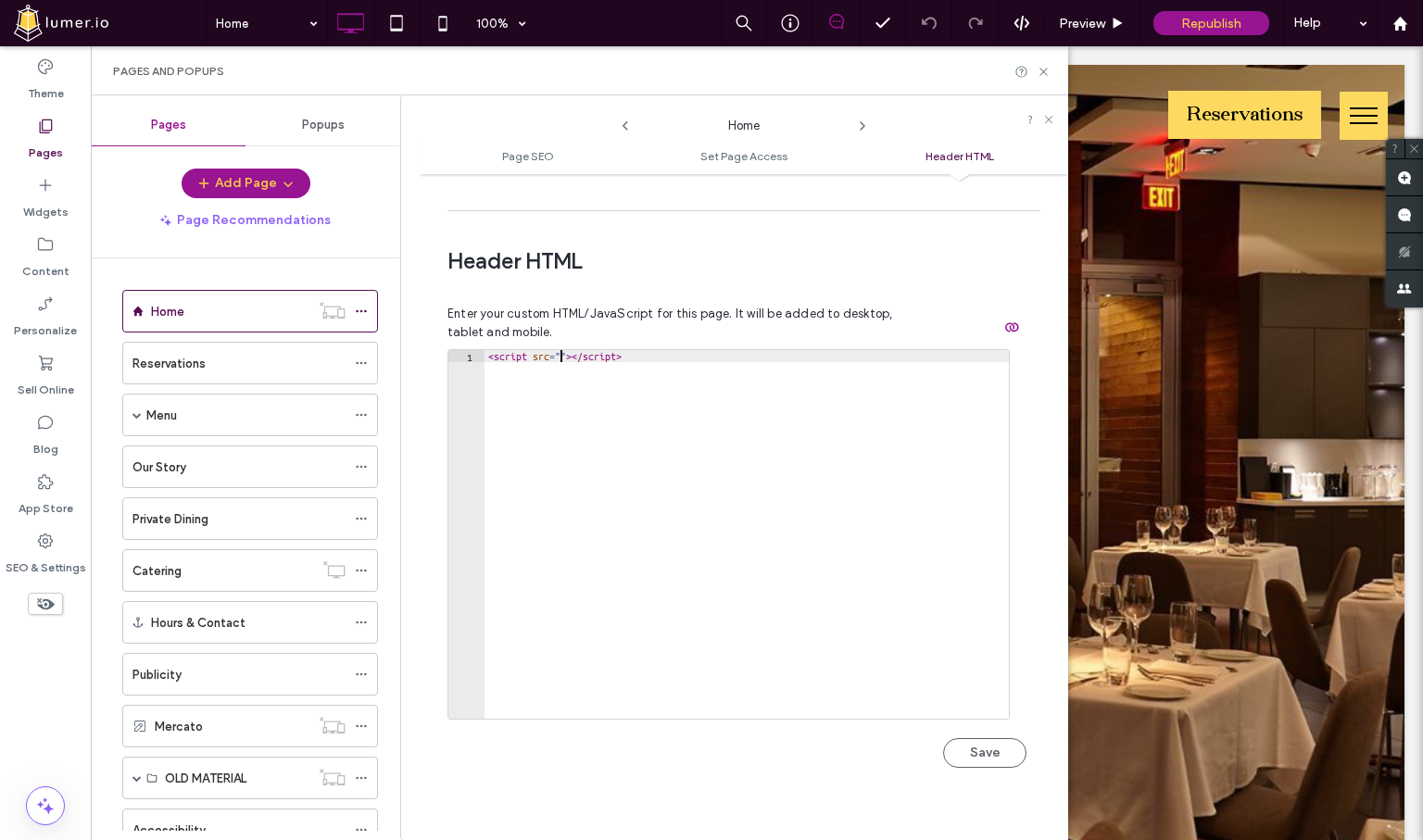
paste textarea "**********"
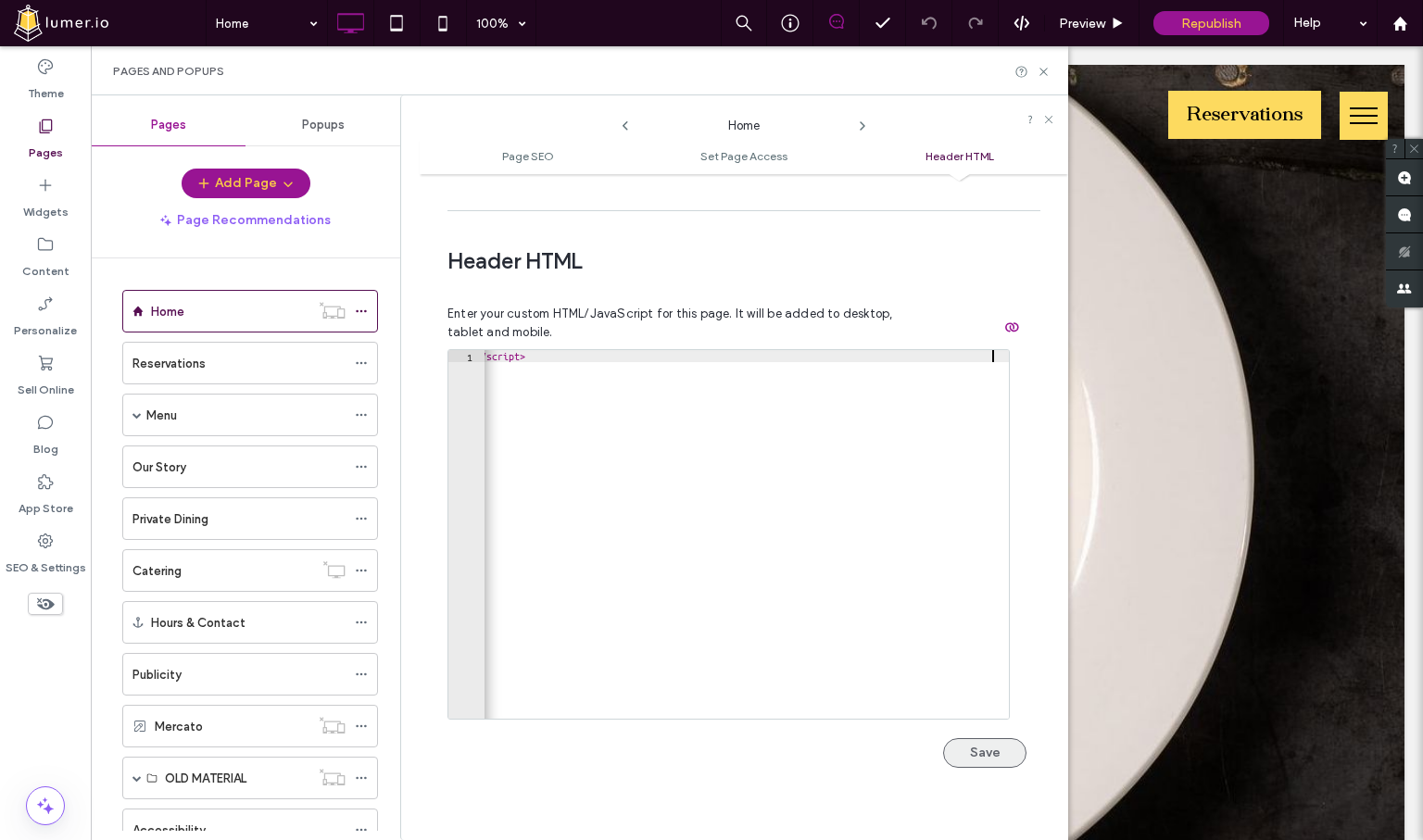
click at [987, 739] on button "Save" at bounding box center [985, 753] width 84 height 29
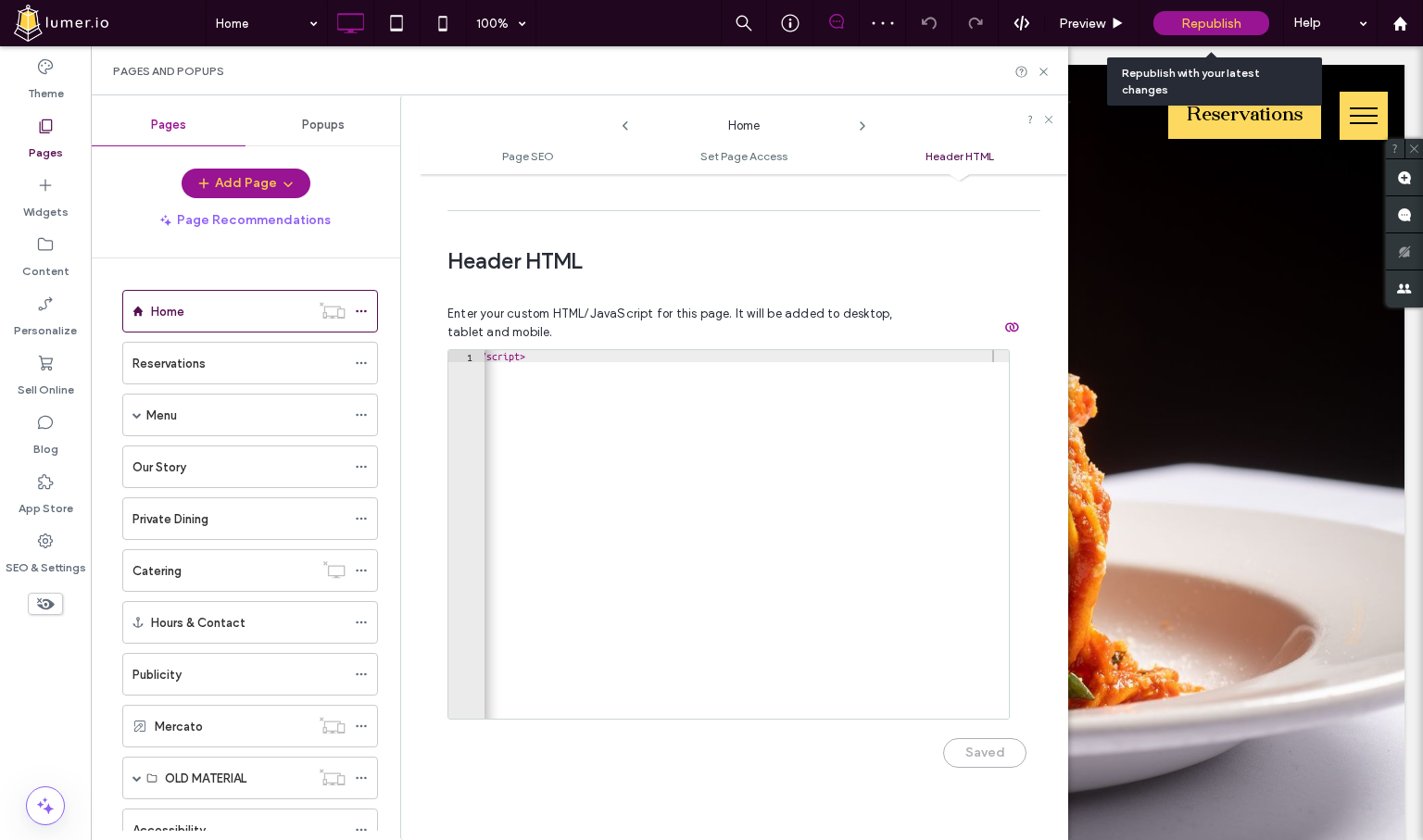
click at [1172, 34] on div "Republish" at bounding box center [1211, 22] width 116 height 24
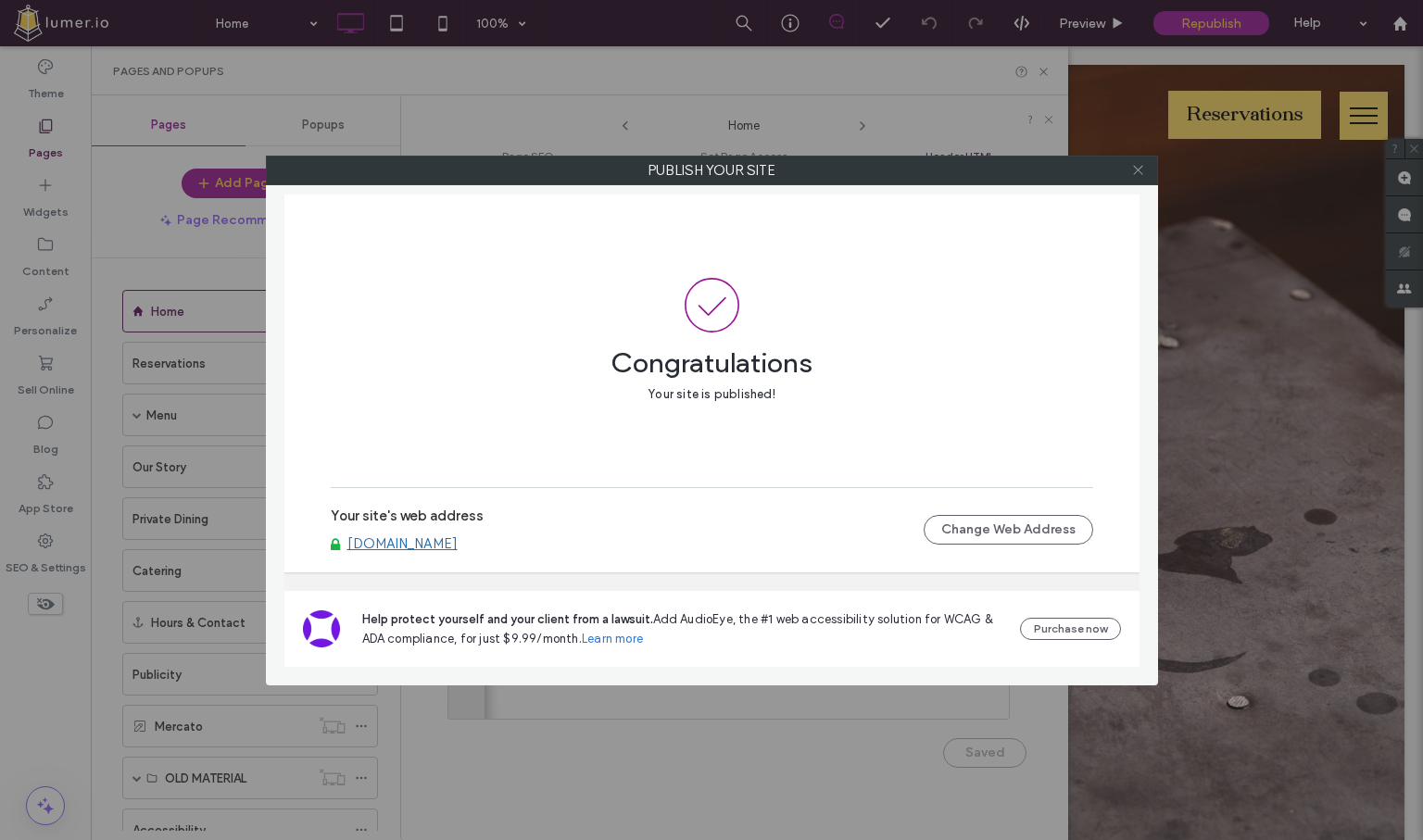
click at [1135, 169] on icon at bounding box center [1138, 170] width 14 height 14
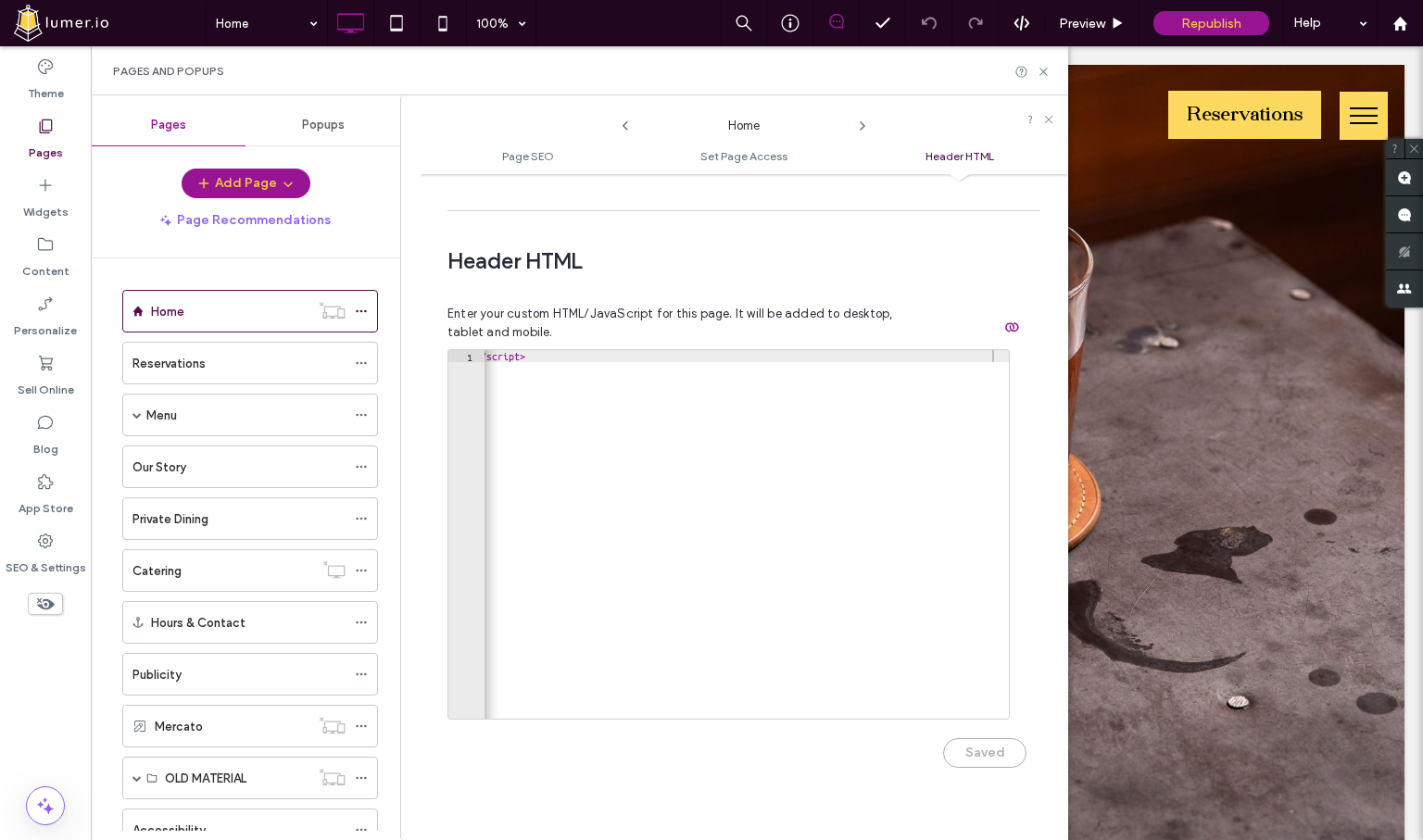
scroll to position [0, 245]
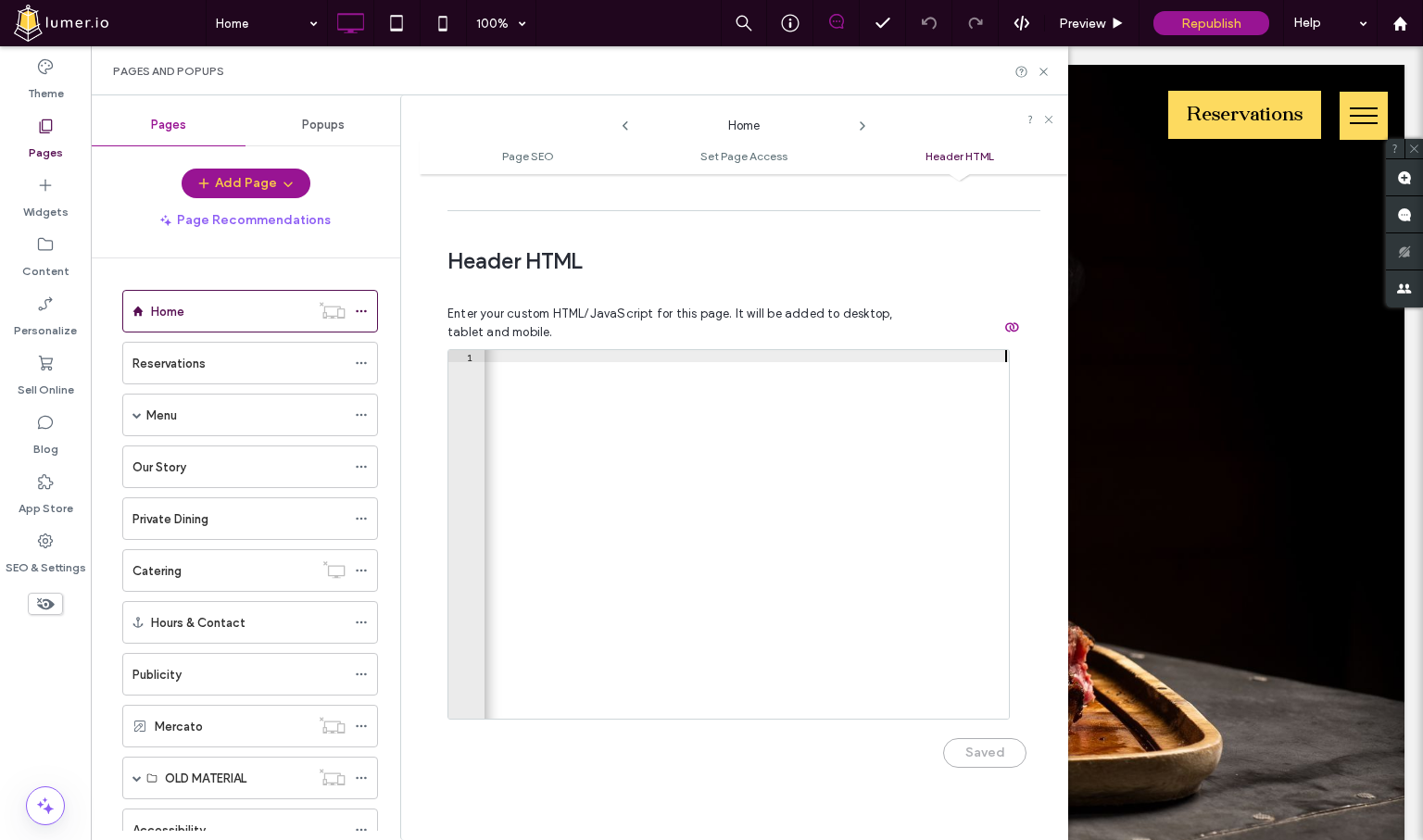
click at [807, 429] on div "< script src = "https://slatherapp.com/api/public/embed.js?token=361473e6227c32…" at bounding box center [624, 546] width 769 height 393
paste textarea "Cursor at row 1"
type textarea "*********"
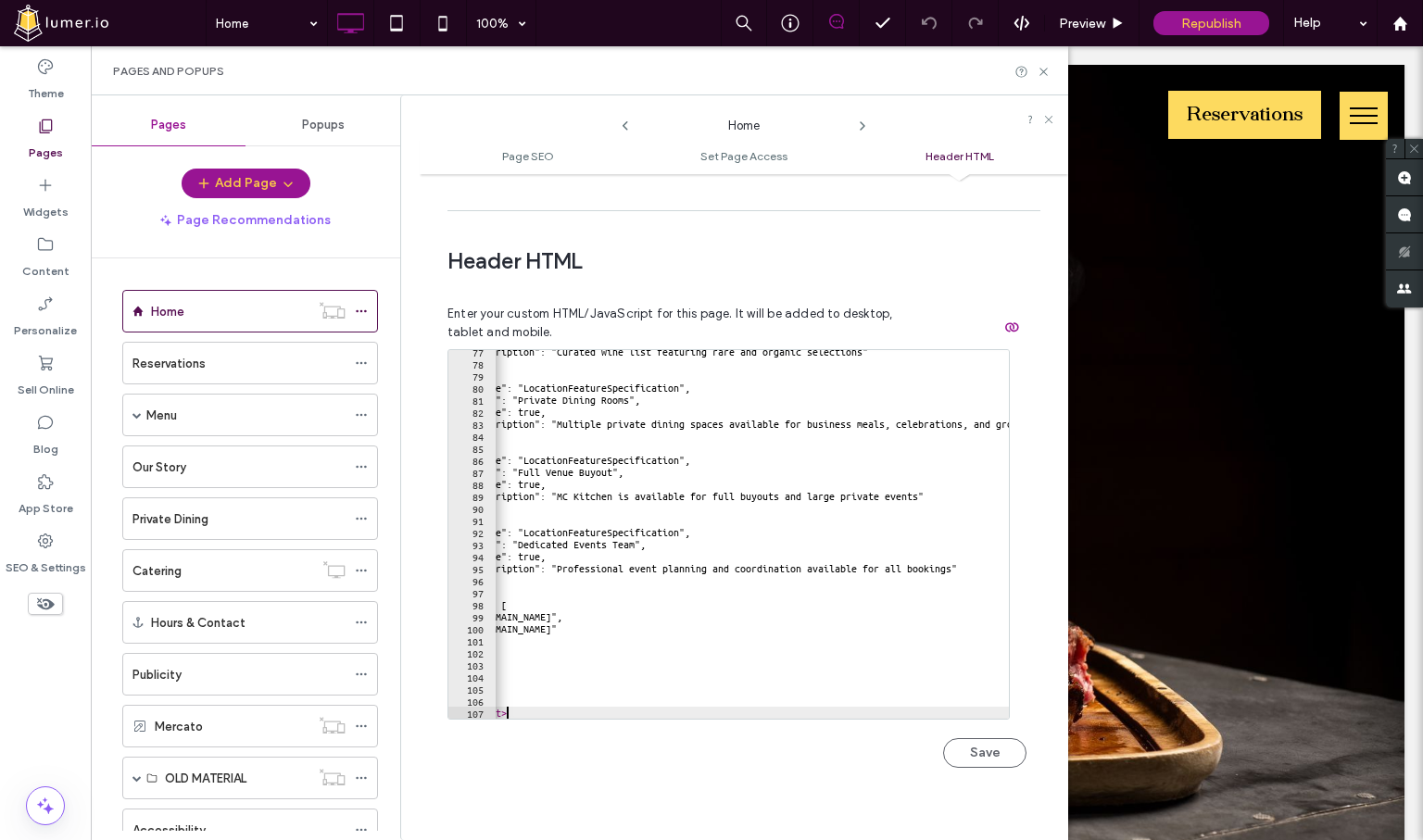
scroll to position [0, 54]
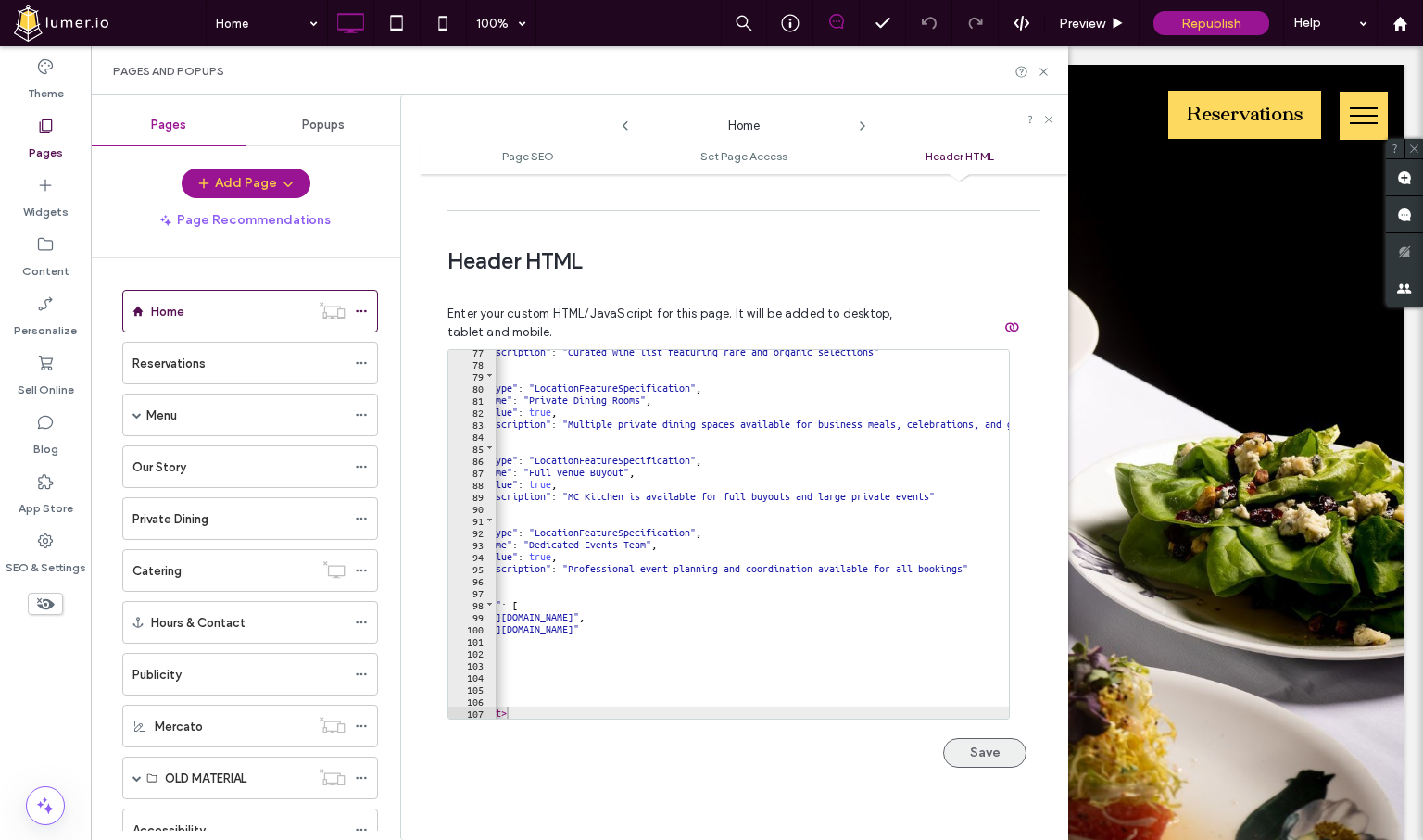
click at [969, 739] on button "Save" at bounding box center [985, 753] width 84 height 29
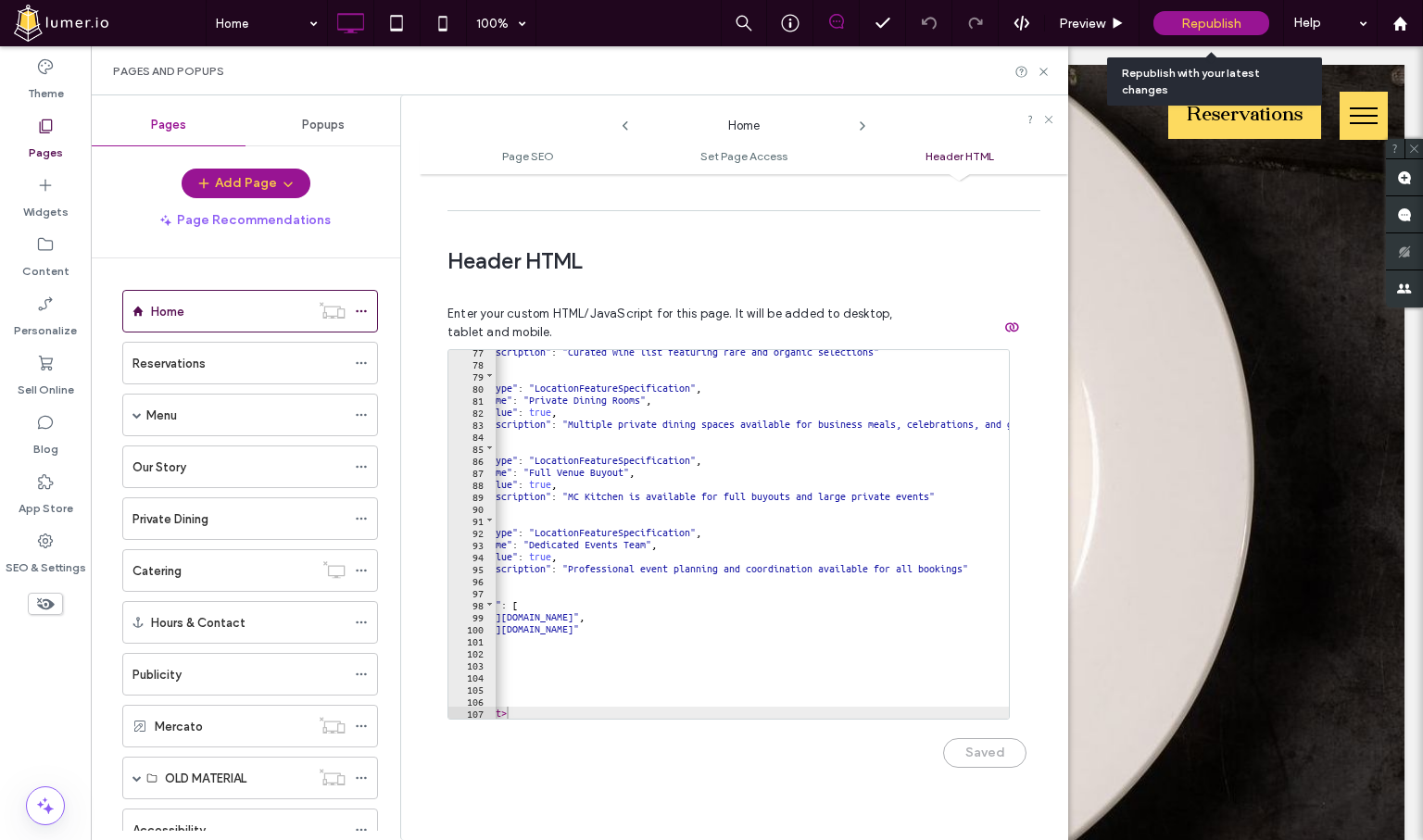
click at [1174, 17] on div "Republish" at bounding box center [1211, 22] width 116 height 24
